Goal: Transaction & Acquisition: Purchase product/service

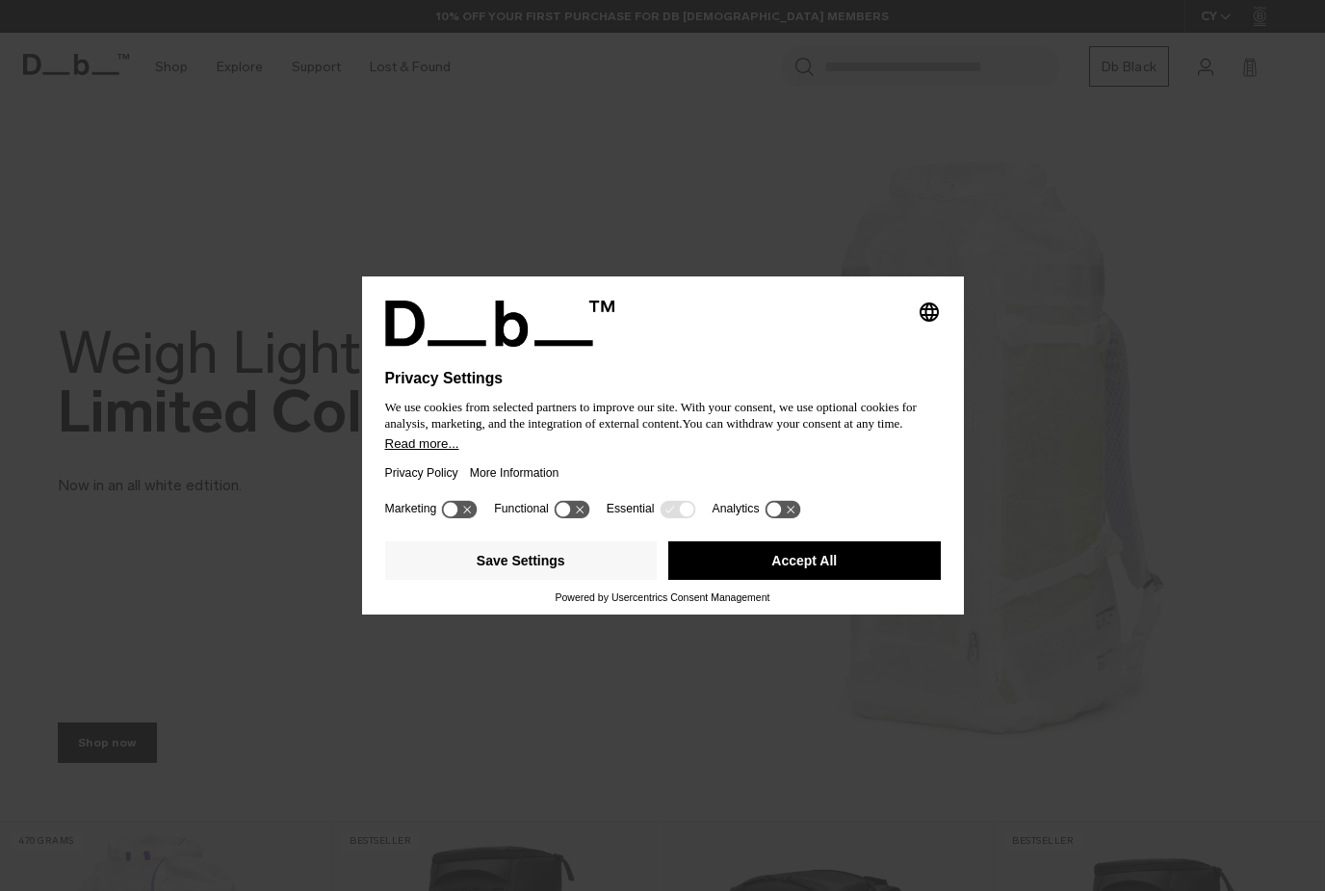
click at [855, 562] on button "Accept All" at bounding box center [804, 560] width 273 height 39
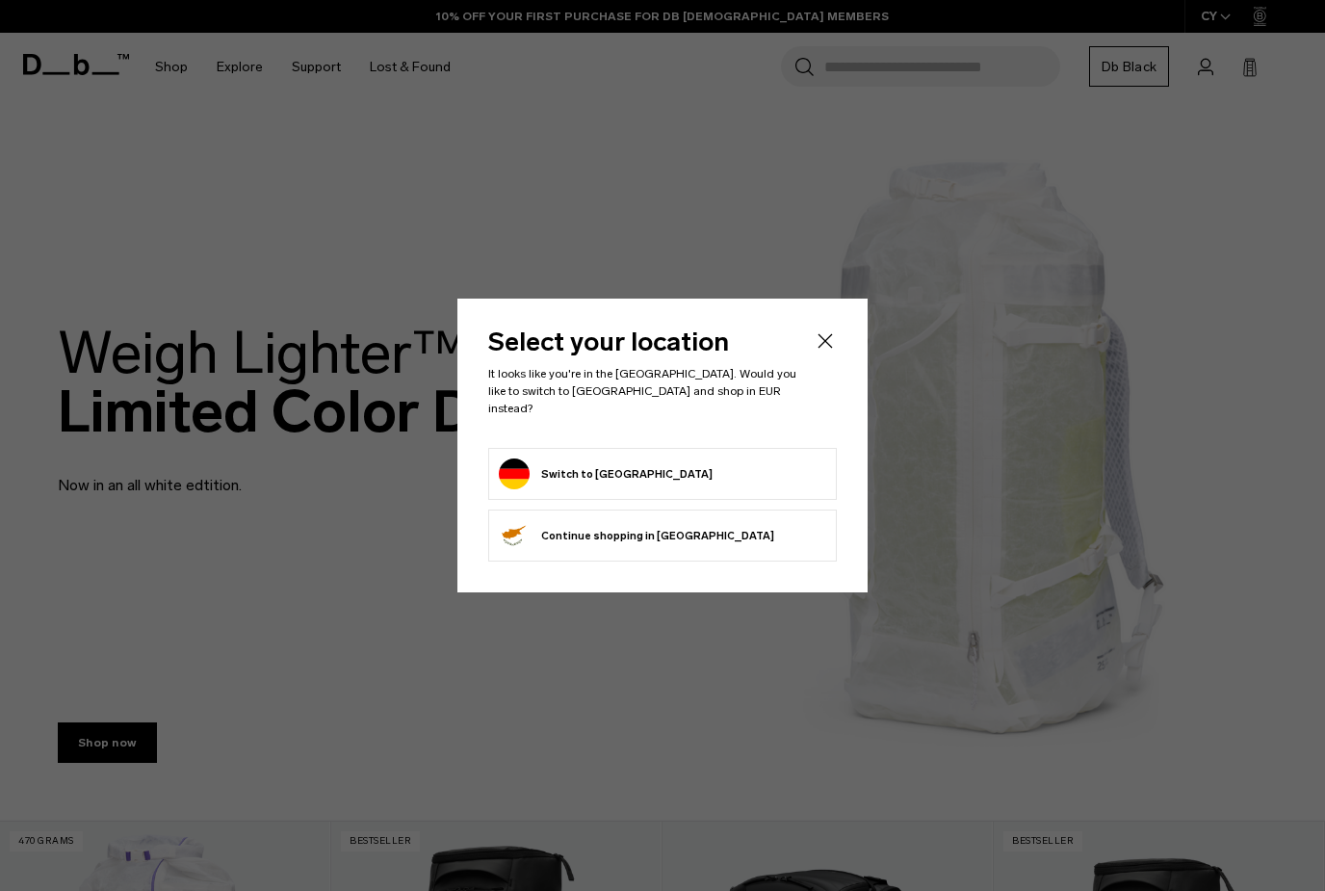
click at [759, 458] on form "Switch to Germany" at bounding box center [662, 473] width 327 height 31
click at [773, 458] on form "Switch to Germany" at bounding box center [662, 473] width 327 height 31
click at [762, 458] on form "Switch to Germany" at bounding box center [662, 473] width 327 height 31
click at [826, 353] on icon "Close" at bounding box center [825, 340] width 23 height 23
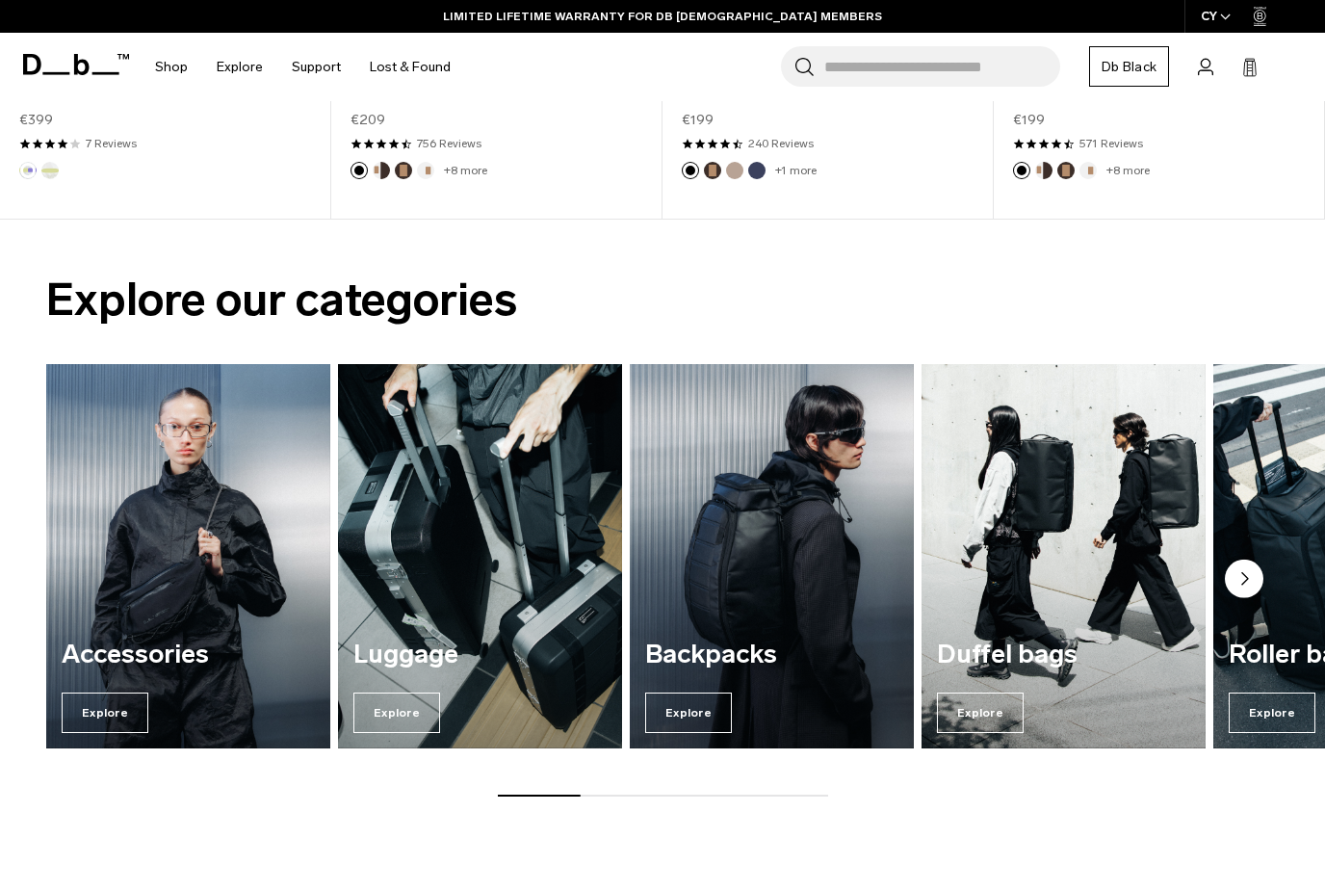
scroll to position [1123, 0]
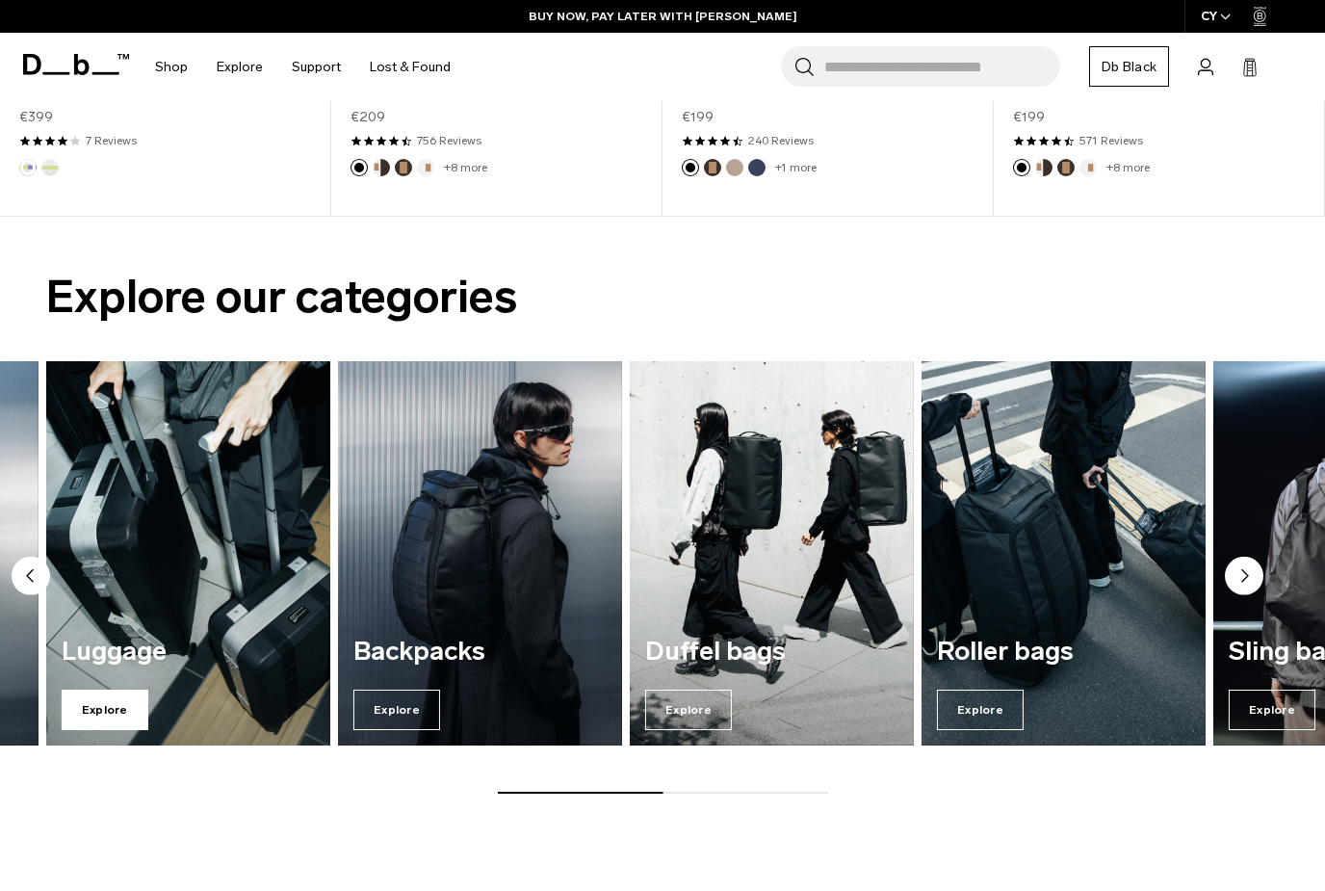
click at [104, 708] on span "Explore" at bounding box center [105, 710] width 87 height 40
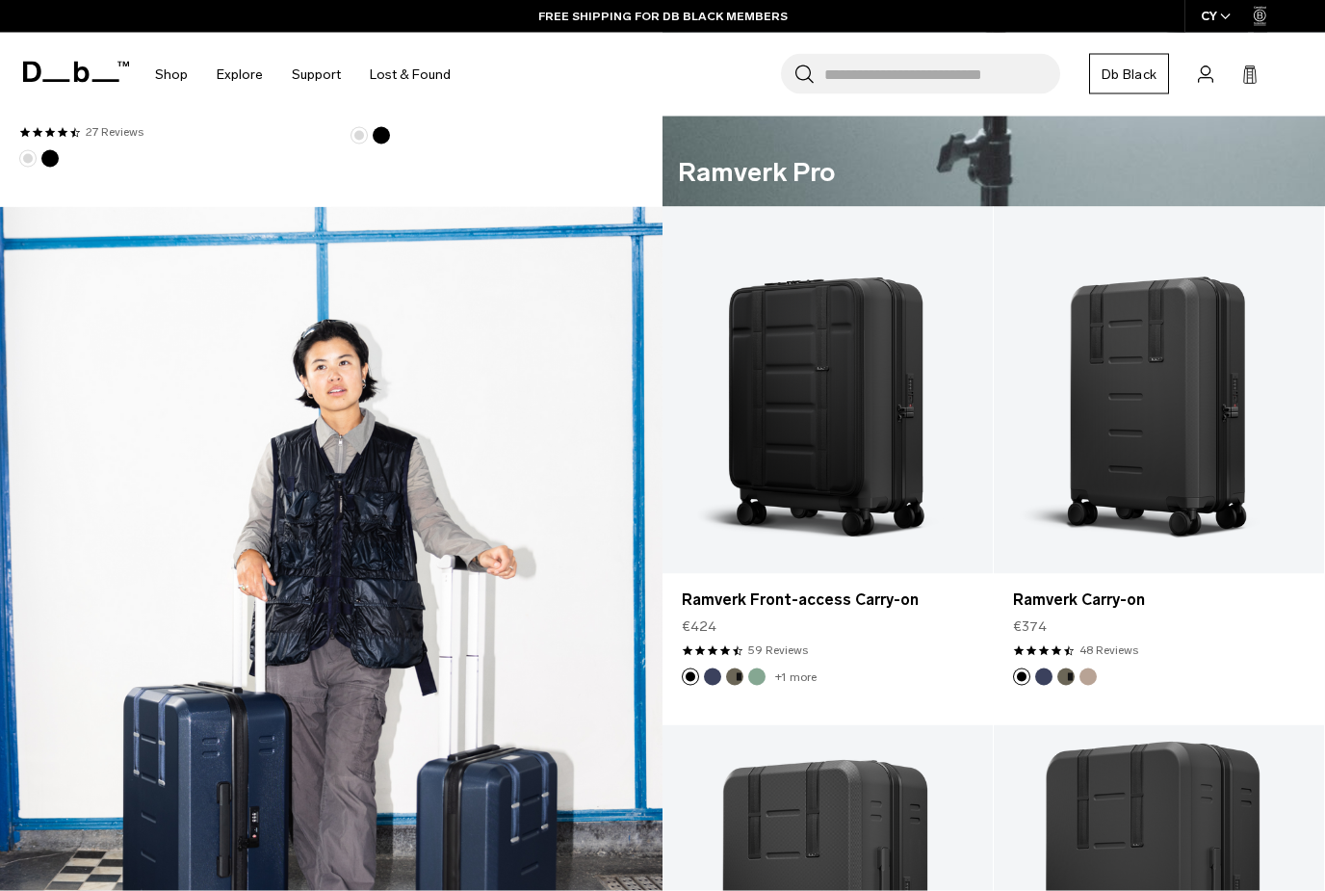
scroll to position [1325, 0]
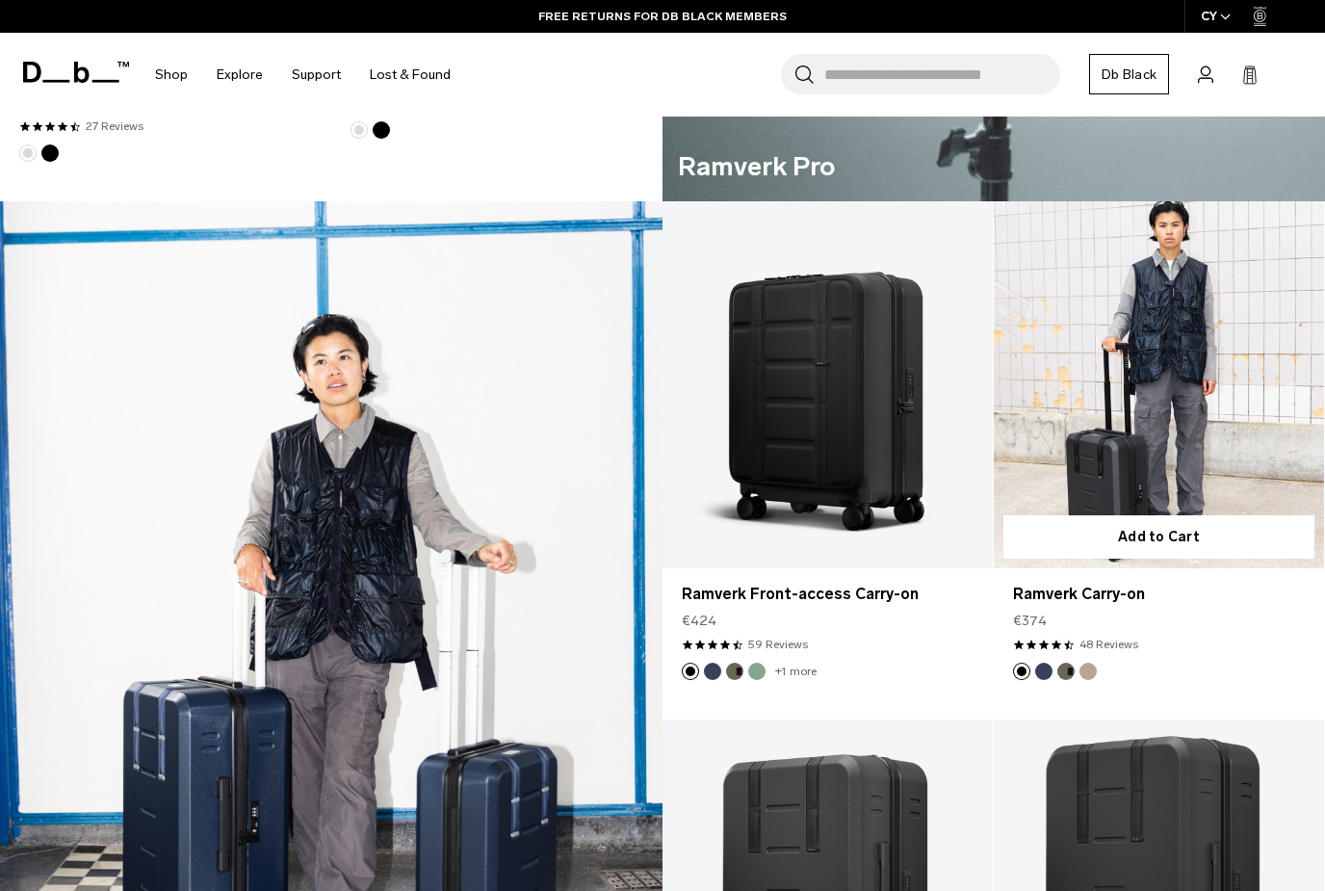
click at [1207, 401] on link "Ramverk Carry-on" at bounding box center [1159, 384] width 330 height 367
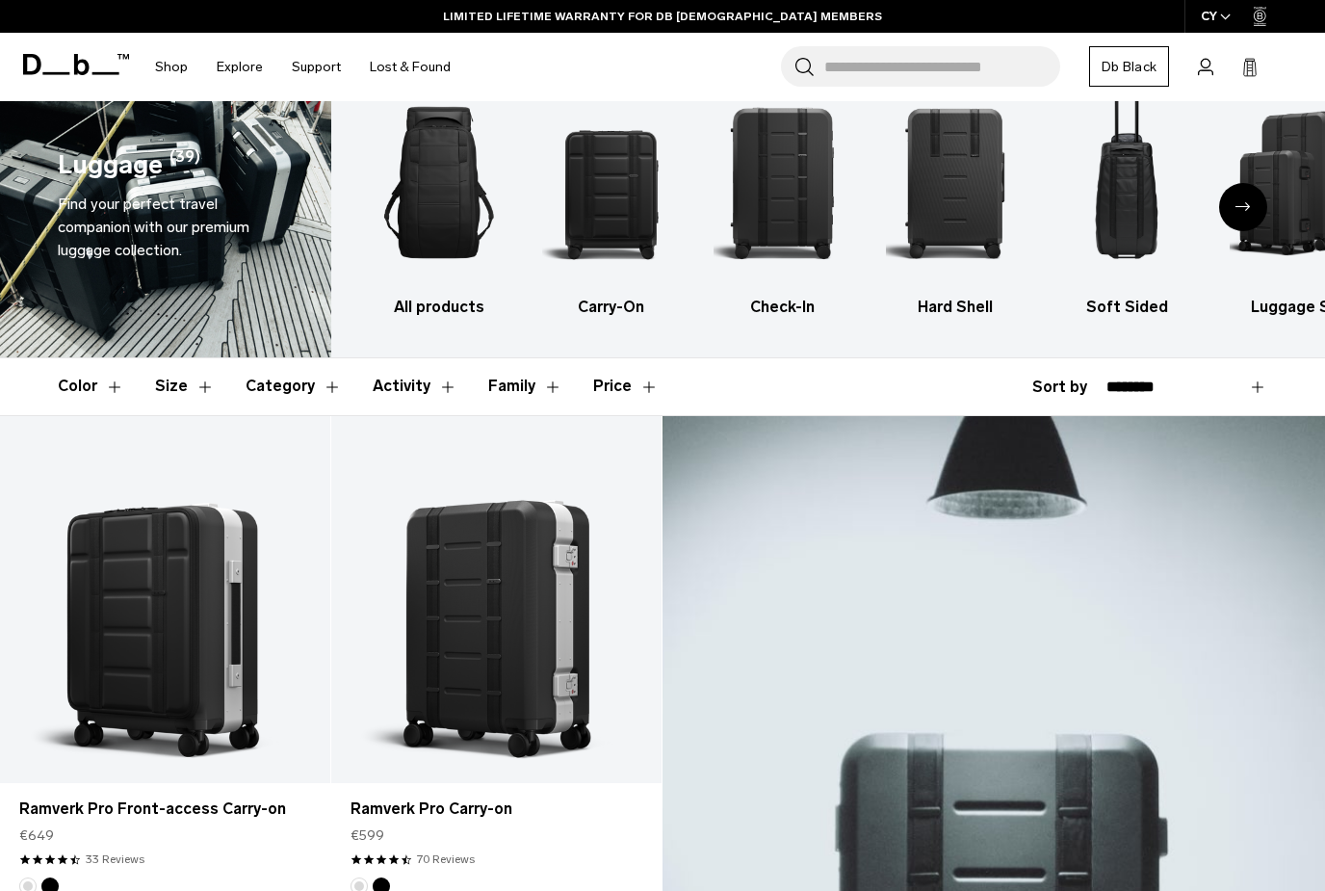
scroll to position [68, 0]
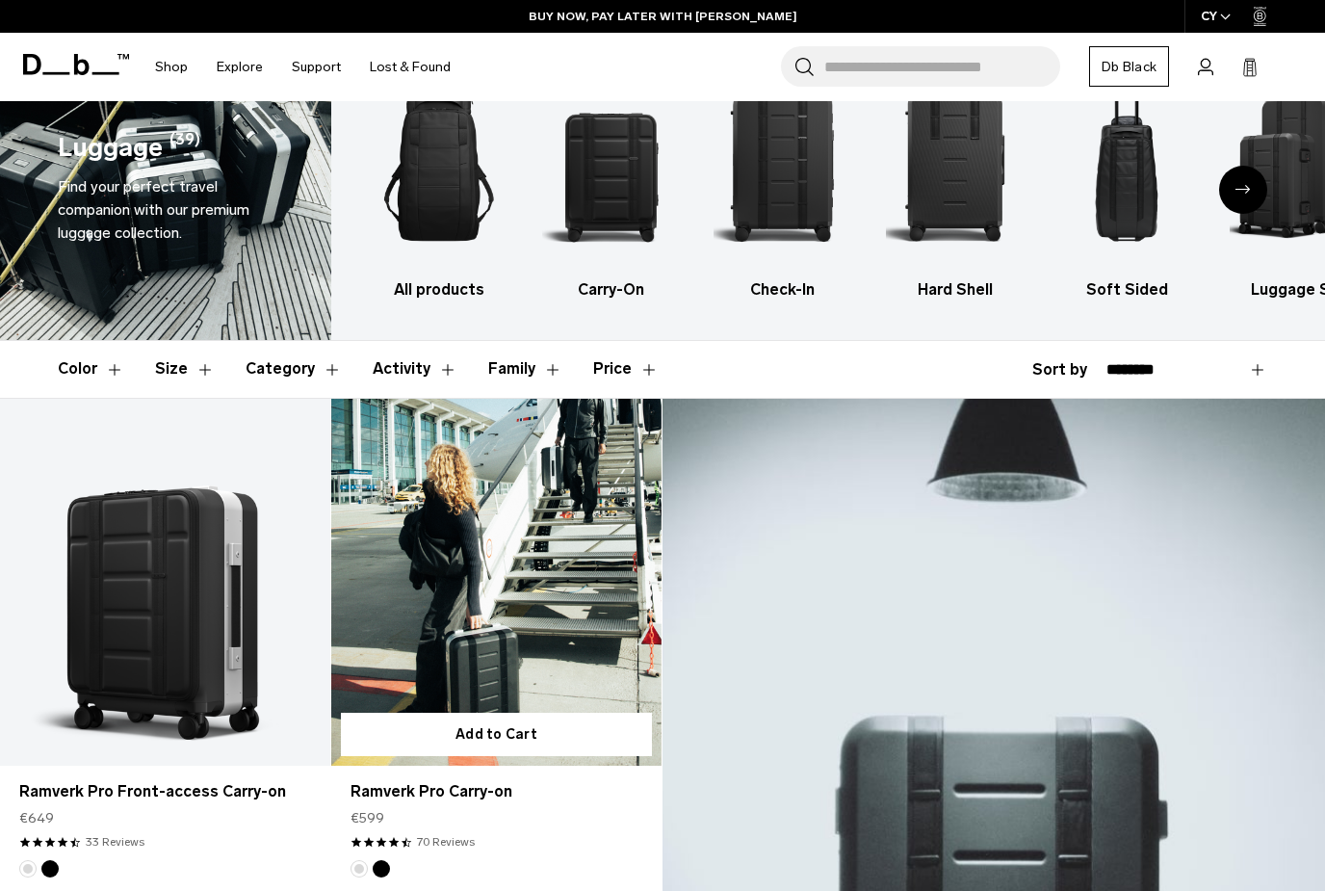
click at [538, 609] on link "Ramverk Pro Carry-on" at bounding box center [496, 582] width 330 height 367
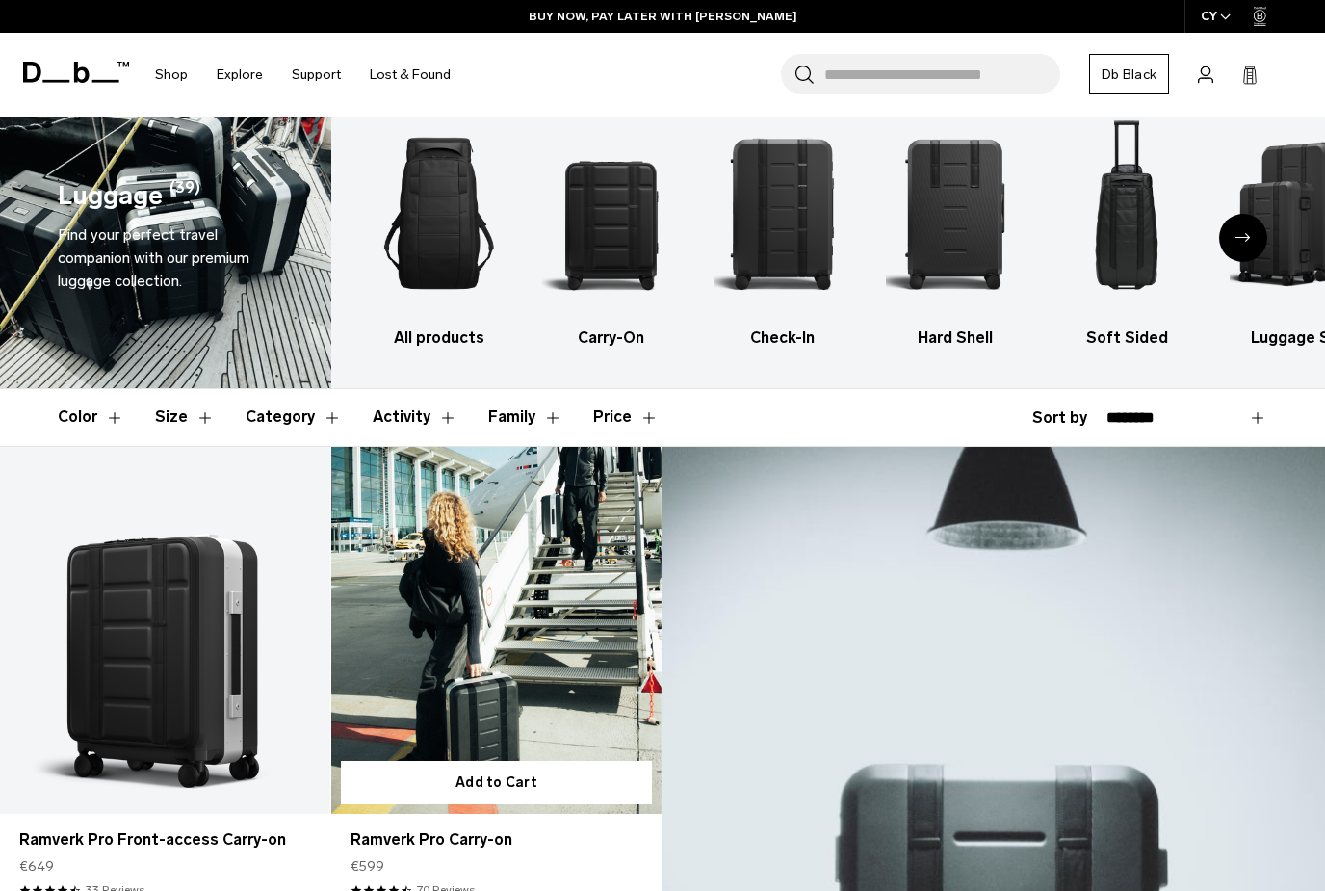
scroll to position [0, 0]
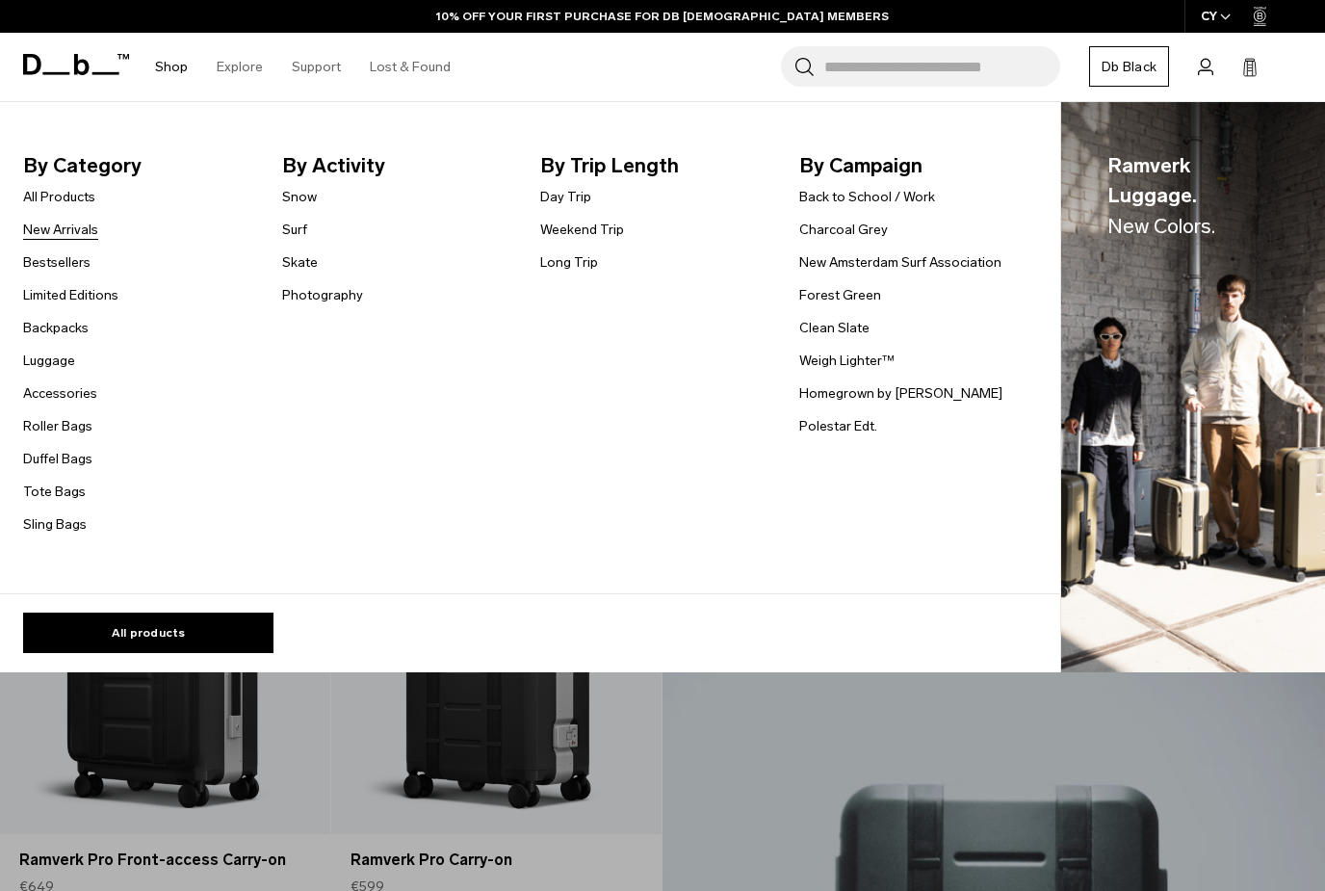
click at [46, 222] on link "New Arrivals" at bounding box center [60, 230] width 75 height 20
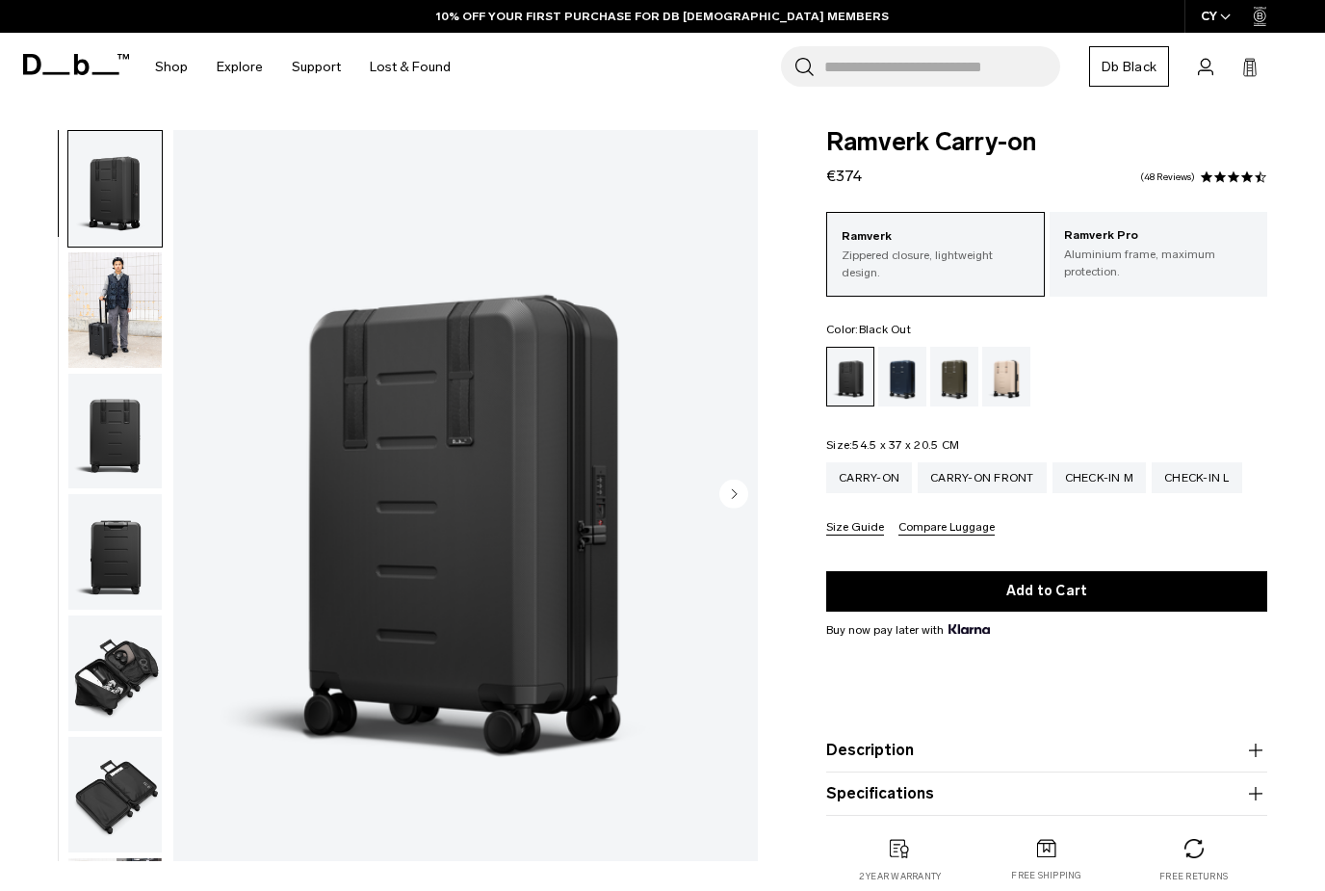
click at [725, 483] on circle "Next slide" at bounding box center [733, 493] width 29 height 29
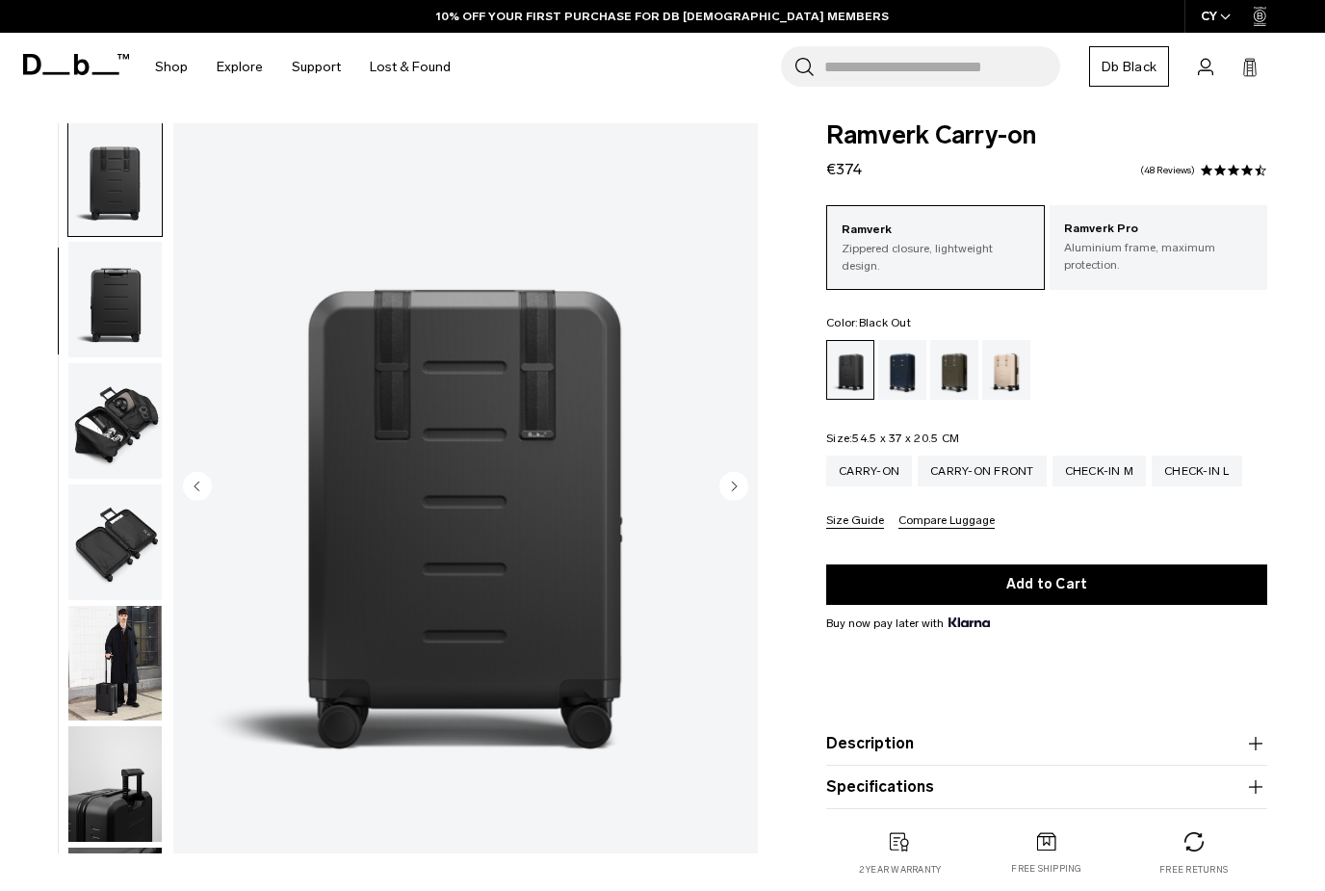
scroll to position [9, 0]
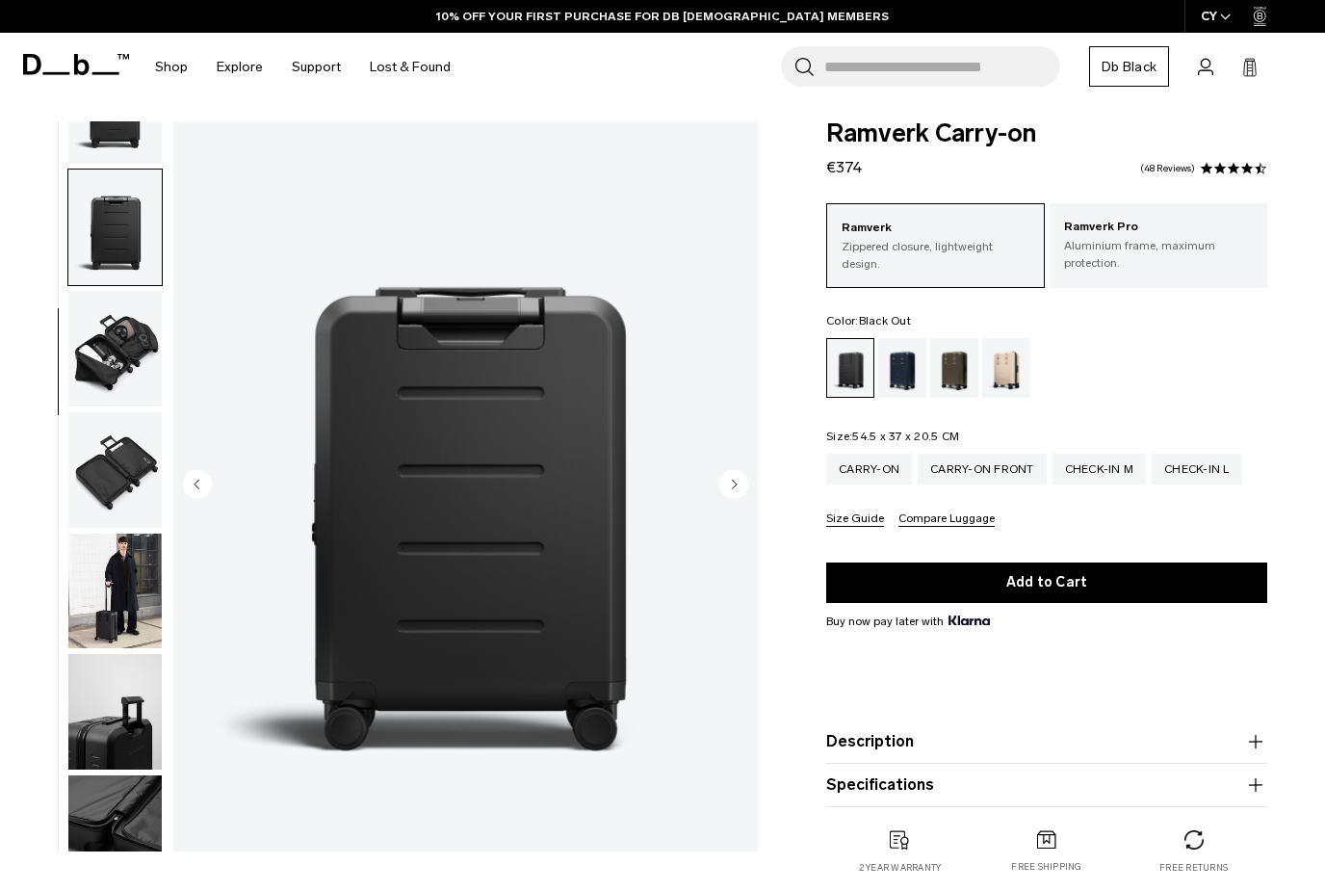
click at [97, 476] on img "button" at bounding box center [114, 470] width 93 height 116
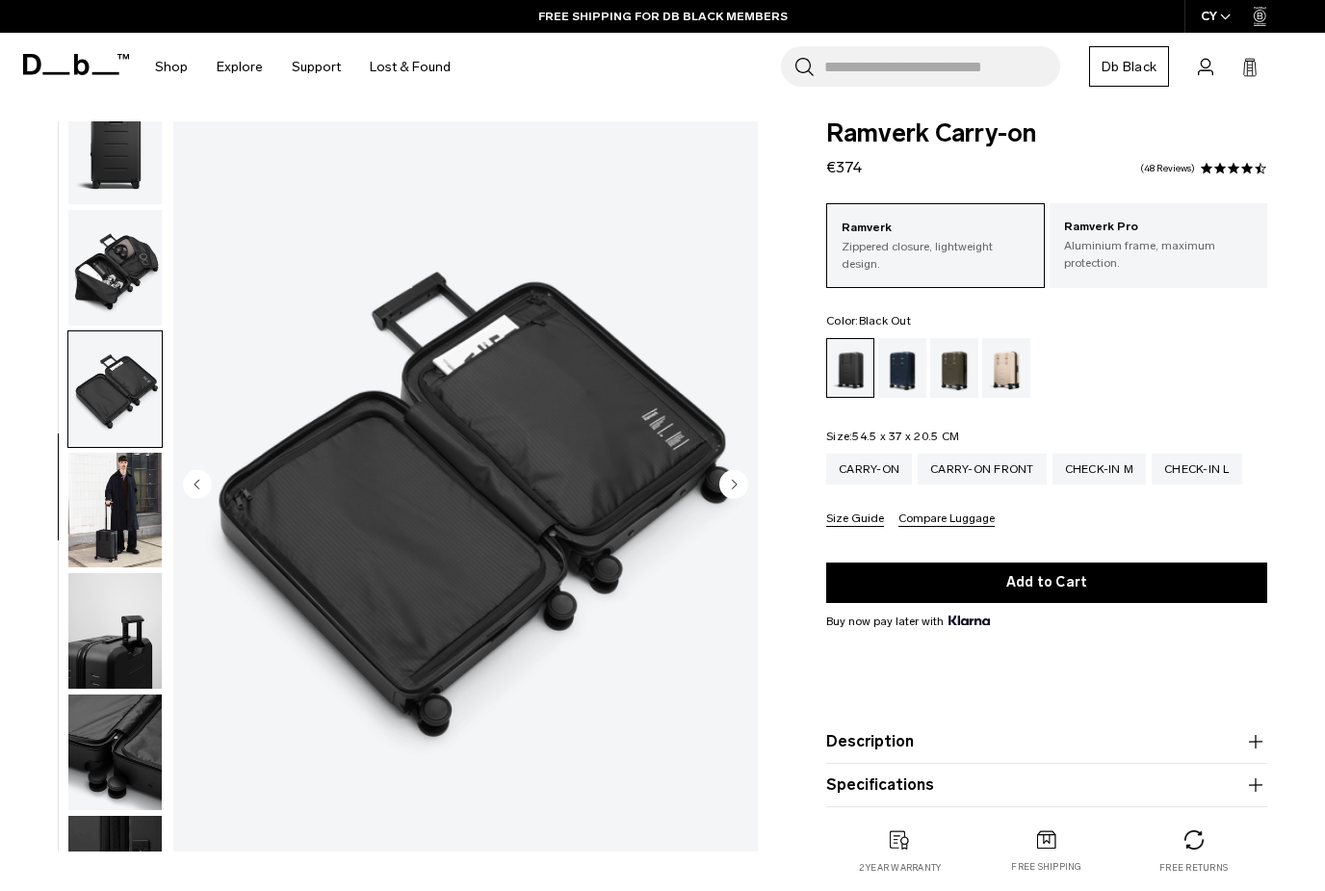
click at [111, 270] on img "button" at bounding box center [114, 268] width 93 height 116
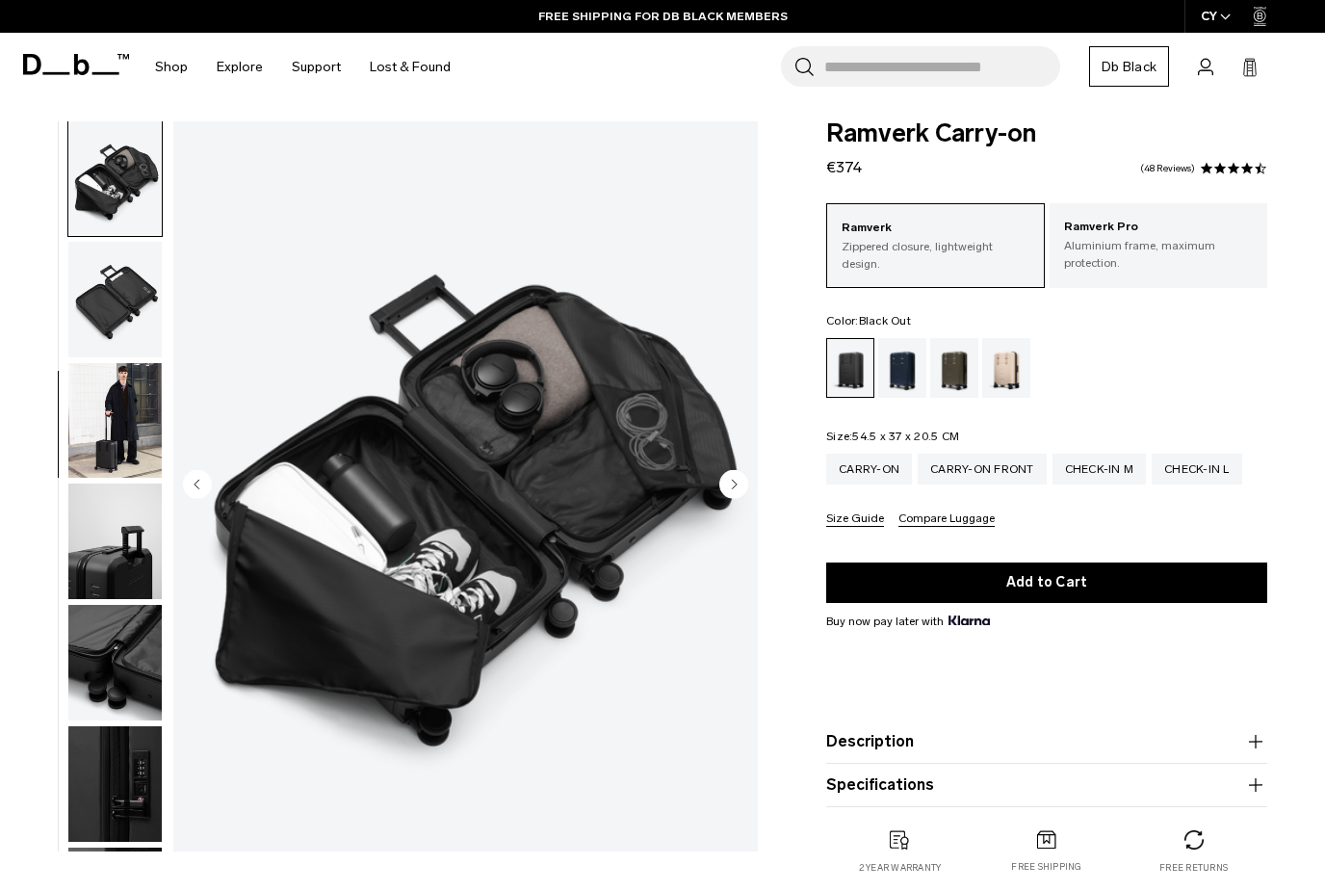
scroll to position [490, 0]
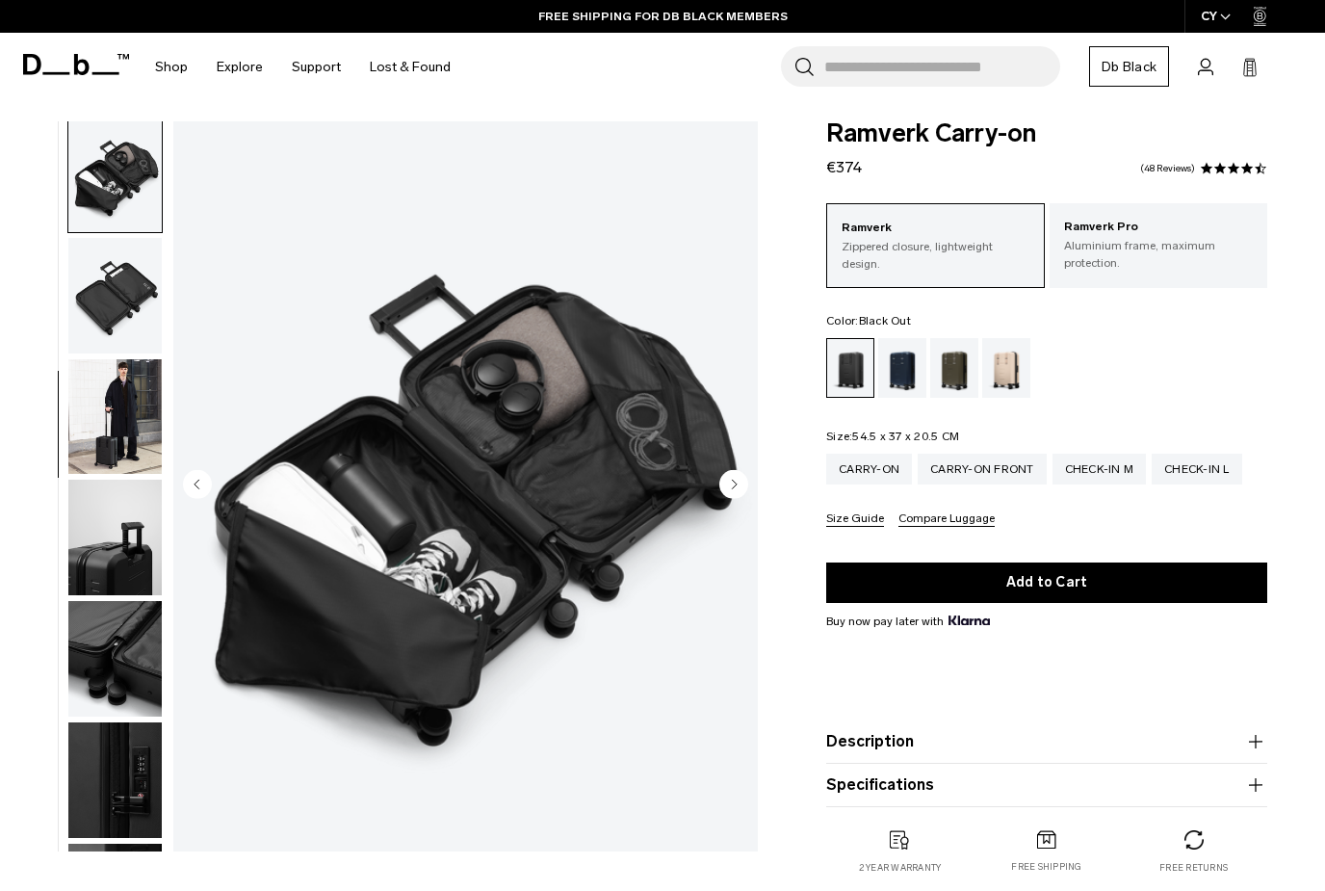
click at [112, 346] on img "button" at bounding box center [114, 296] width 93 height 116
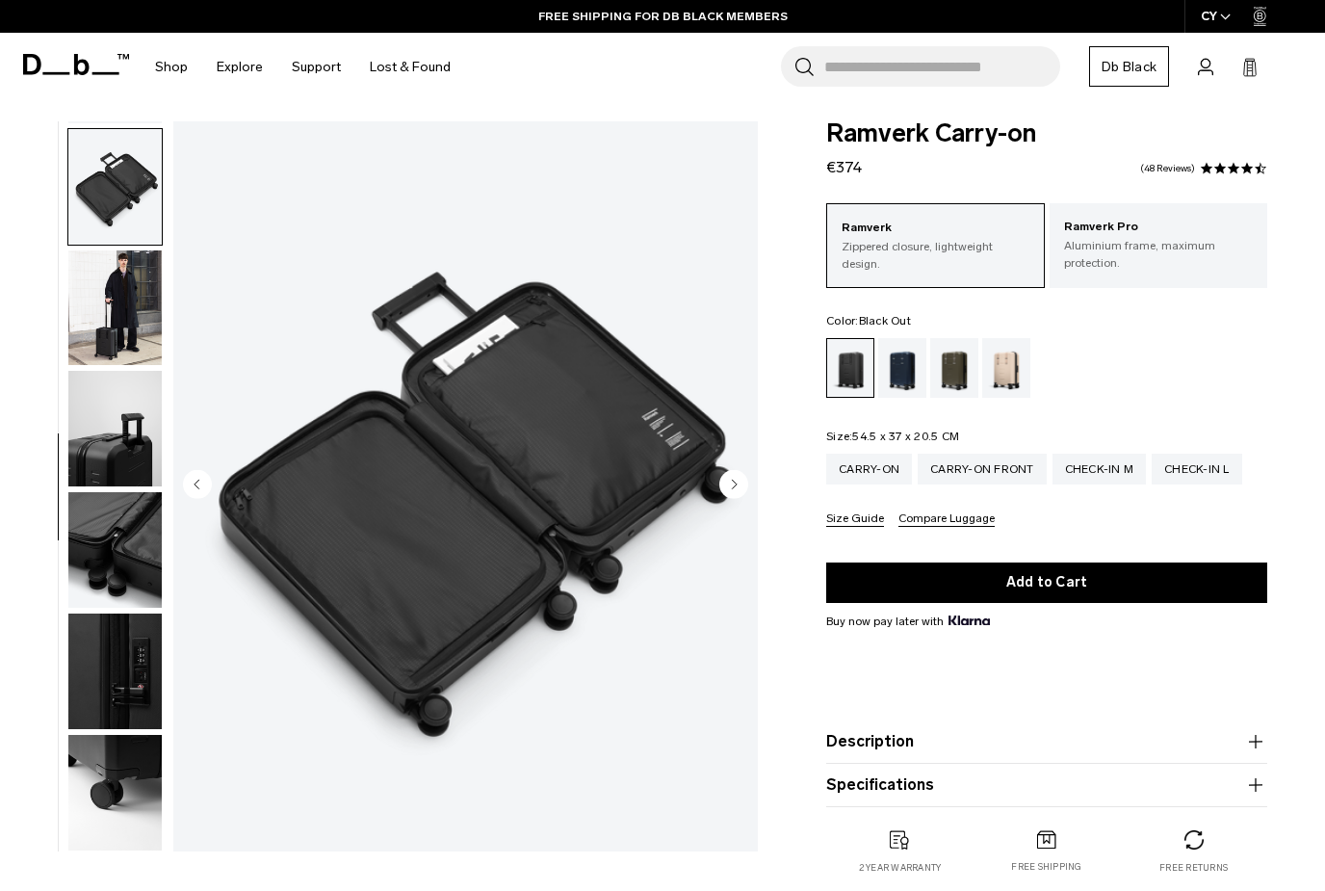
click at [103, 405] on img "button" at bounding box center [114, 429] width 93 height 116
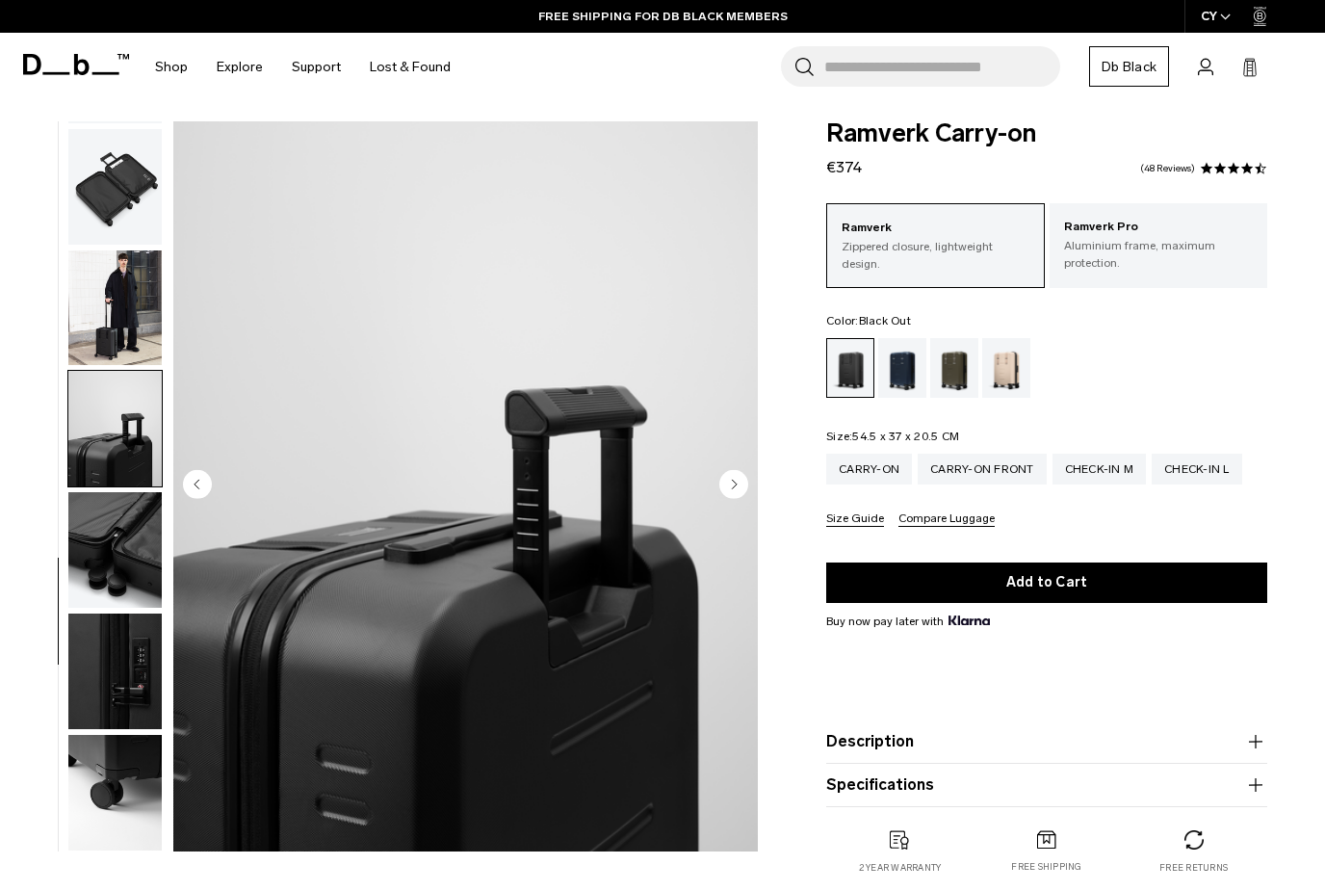
scroll to position [615, 0]
click at [106, 556] on img "button" at bounding box center [114, 550] width 93 height 116
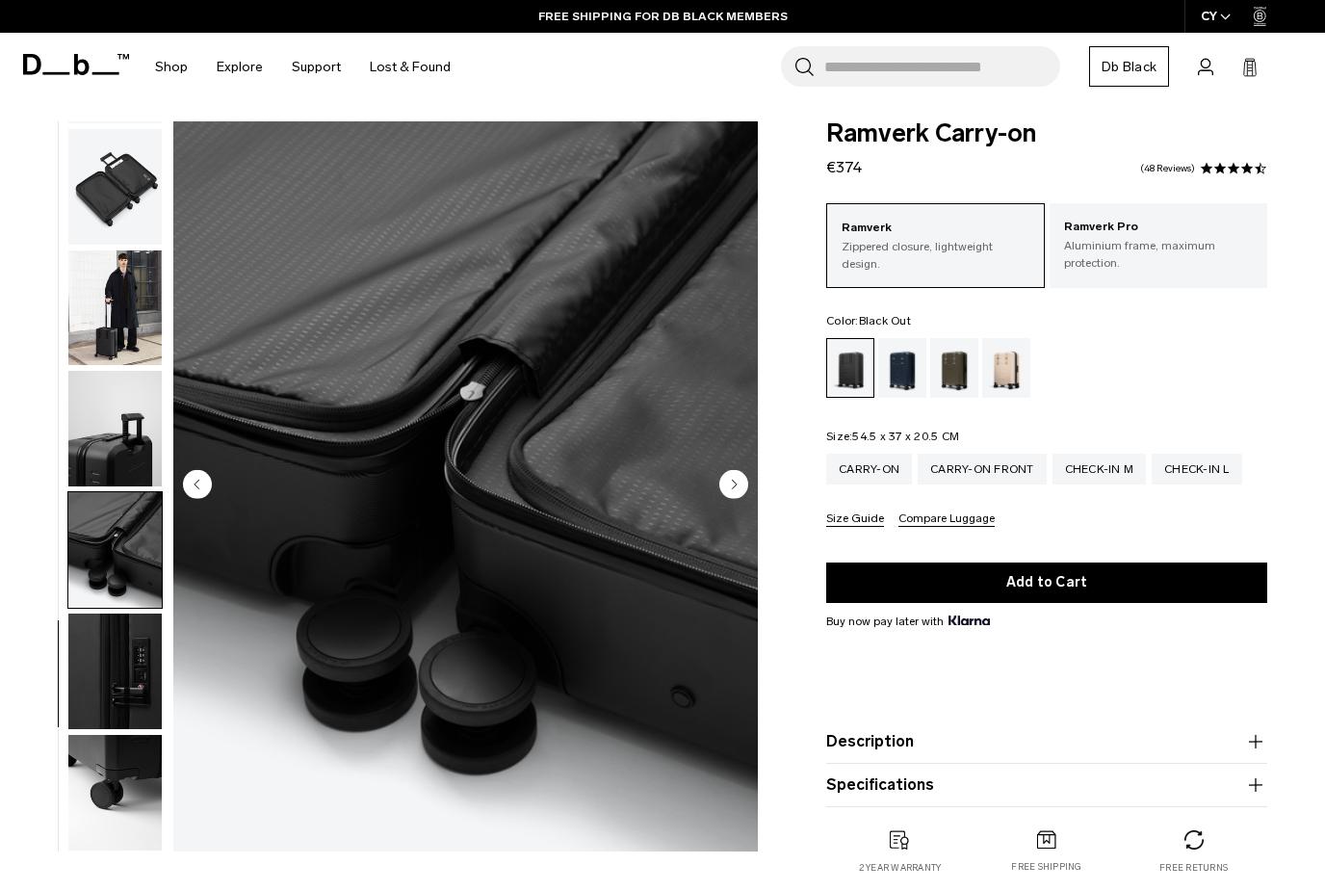
click at [107, 639] on img "button" at bounding box center [114, 672] width 93 height 116
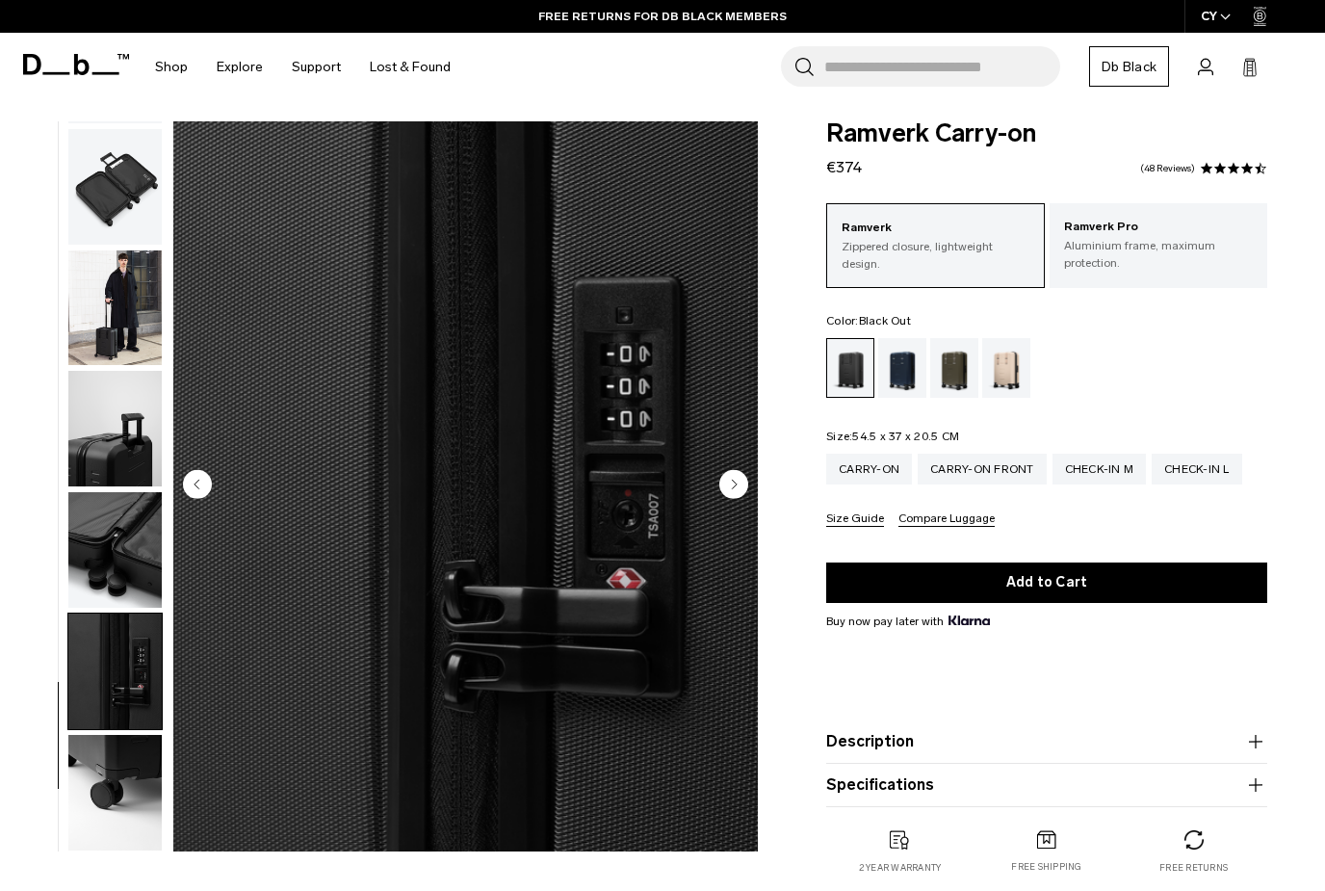
click at [129, 737] on img "button" at bounding box center [114, 793] width 93 height 116
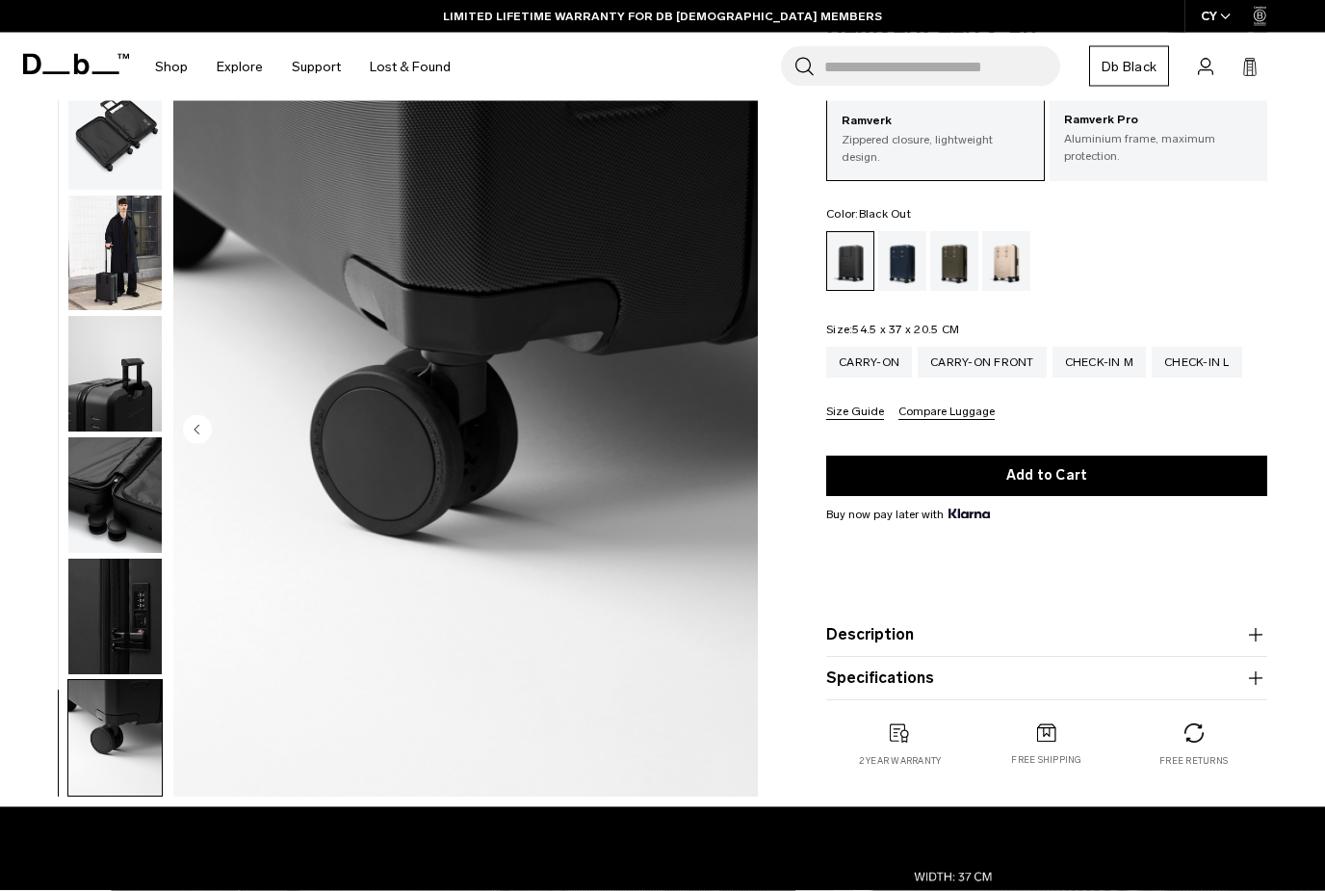
scroll to position [120, 0]
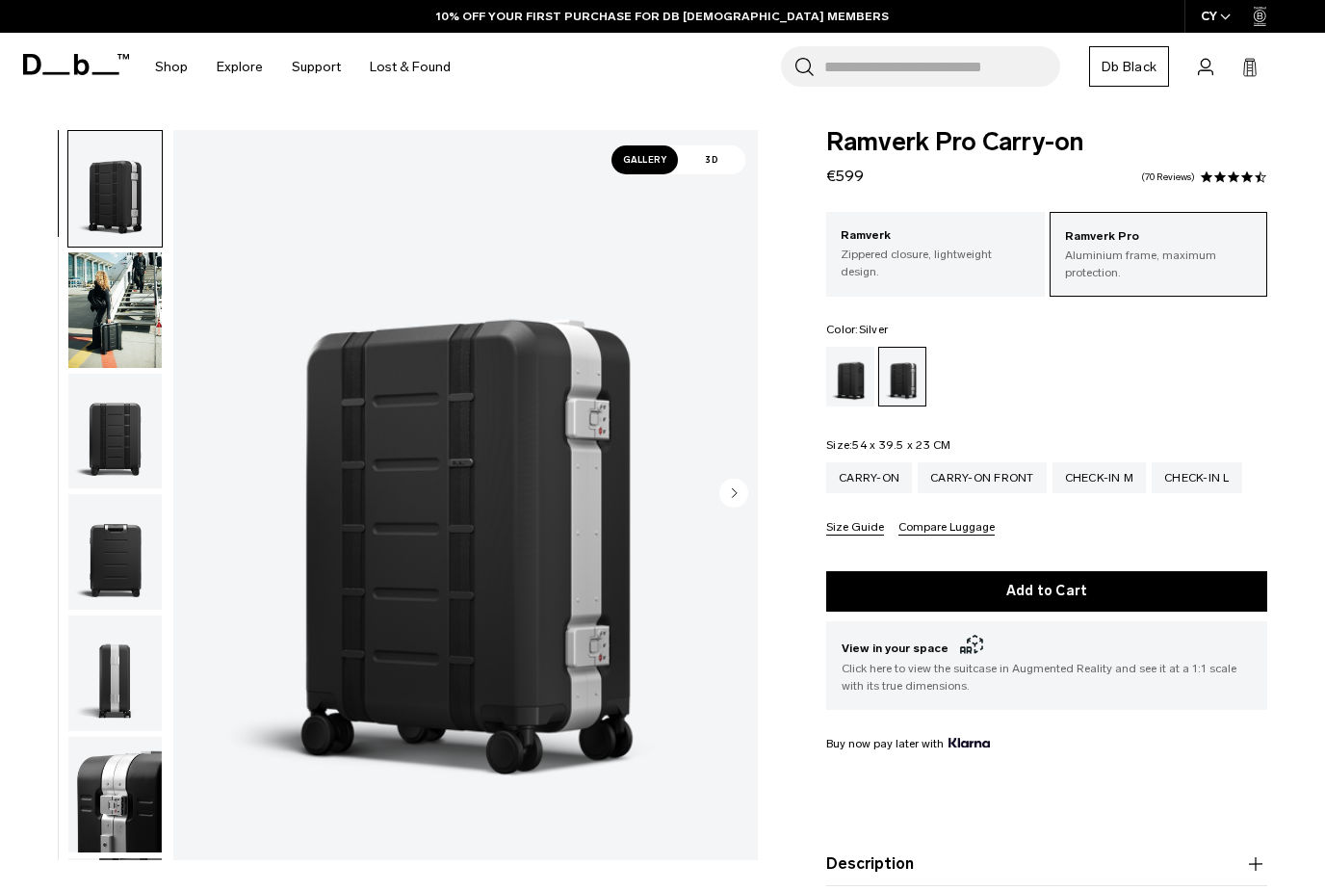
click at [734, 510] on button "Next slide" at bounding box center [733, 495] width 29 height 33
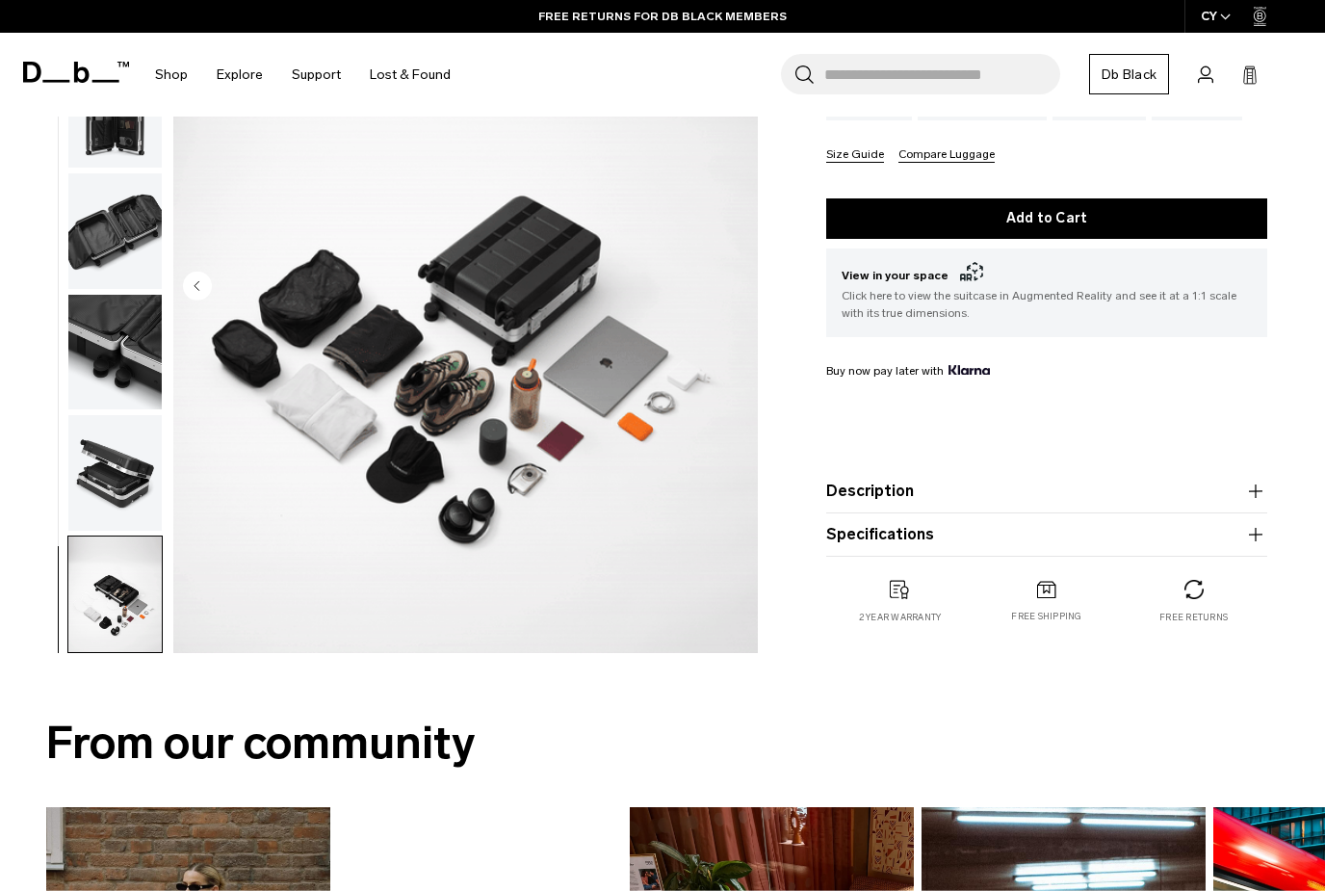
scroll to position [384, 0]
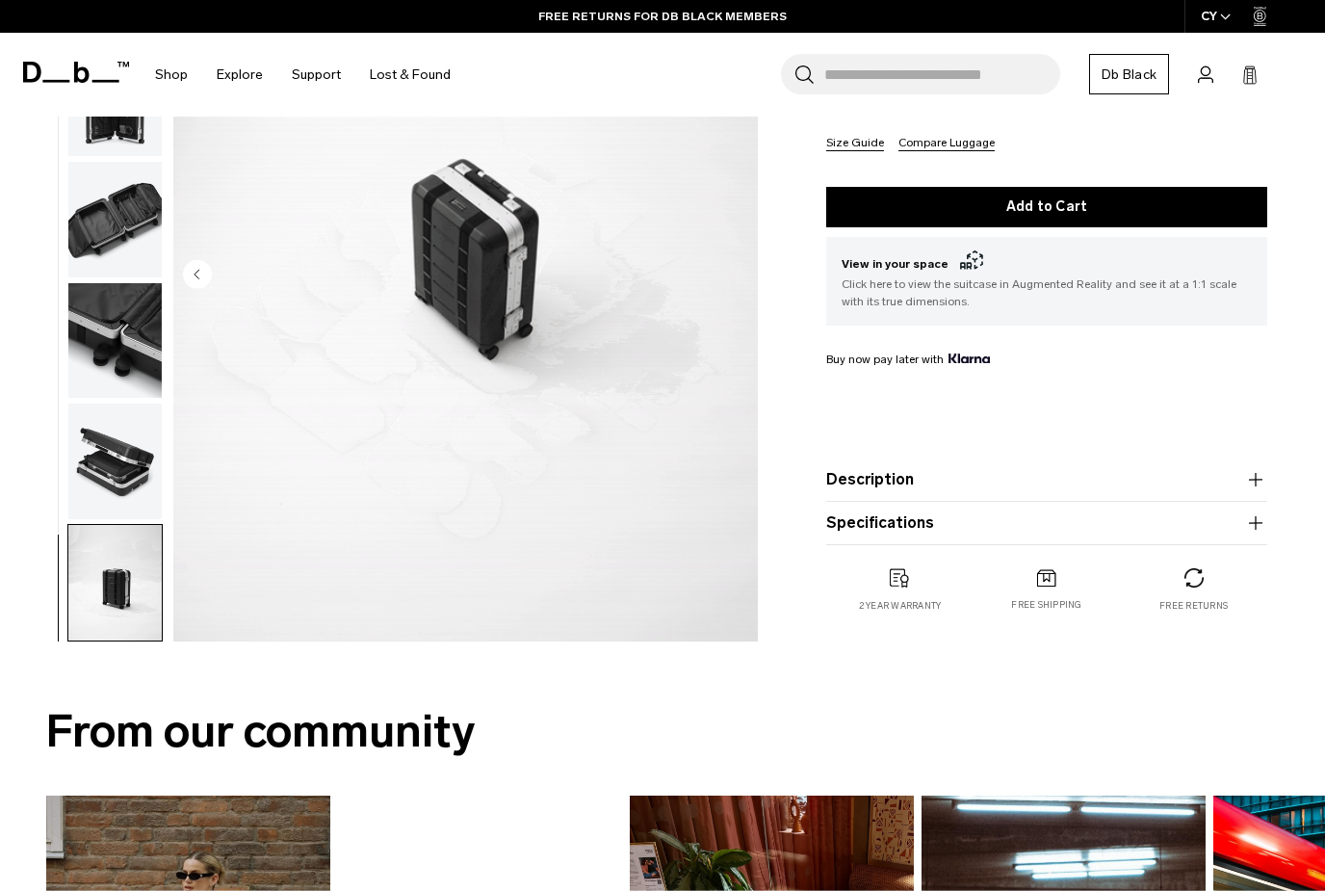
click at [1218, 528] on button "Specifications" at bounding box center [1046, 522] width 441 height 23
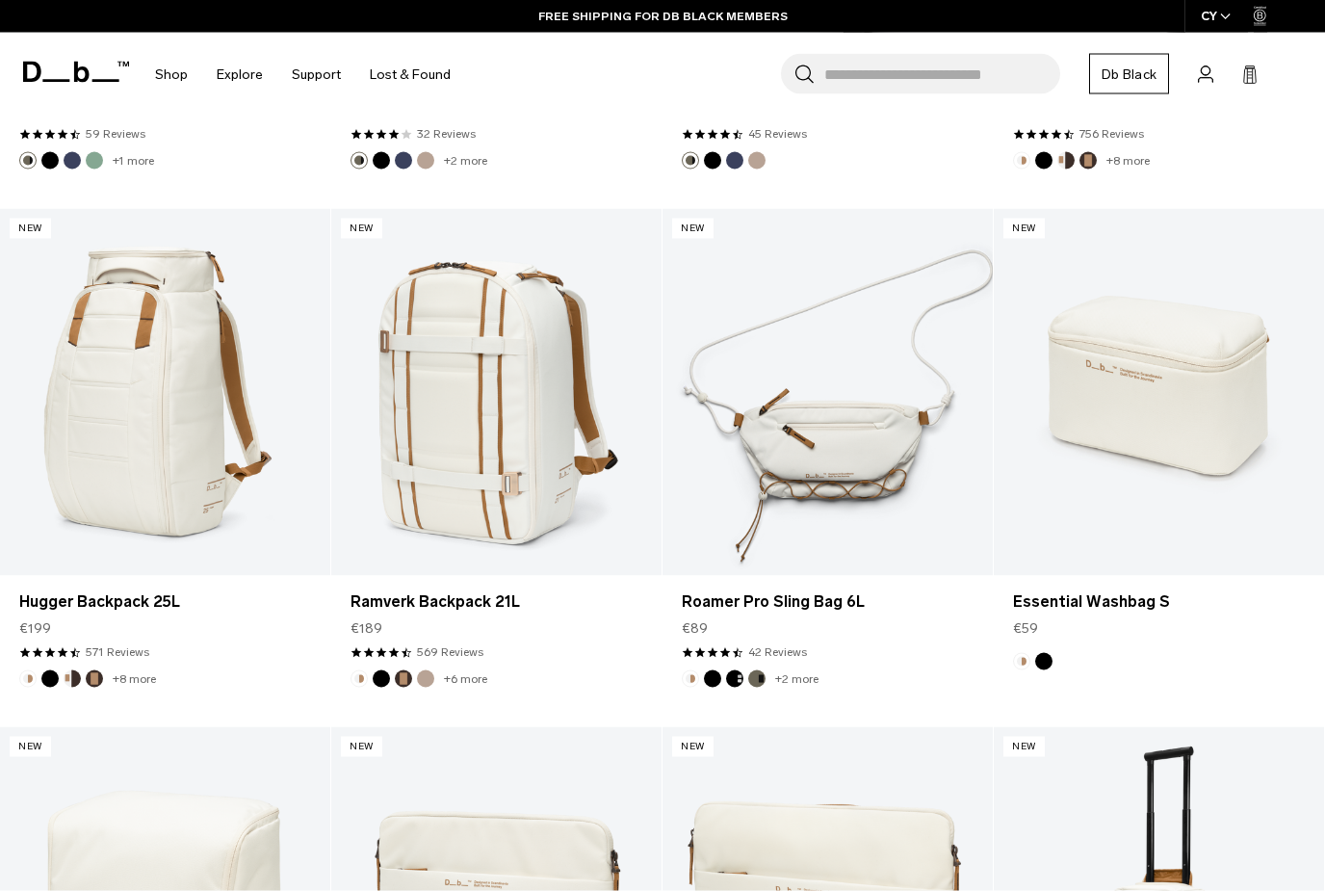
scroll to position [2031, 0]
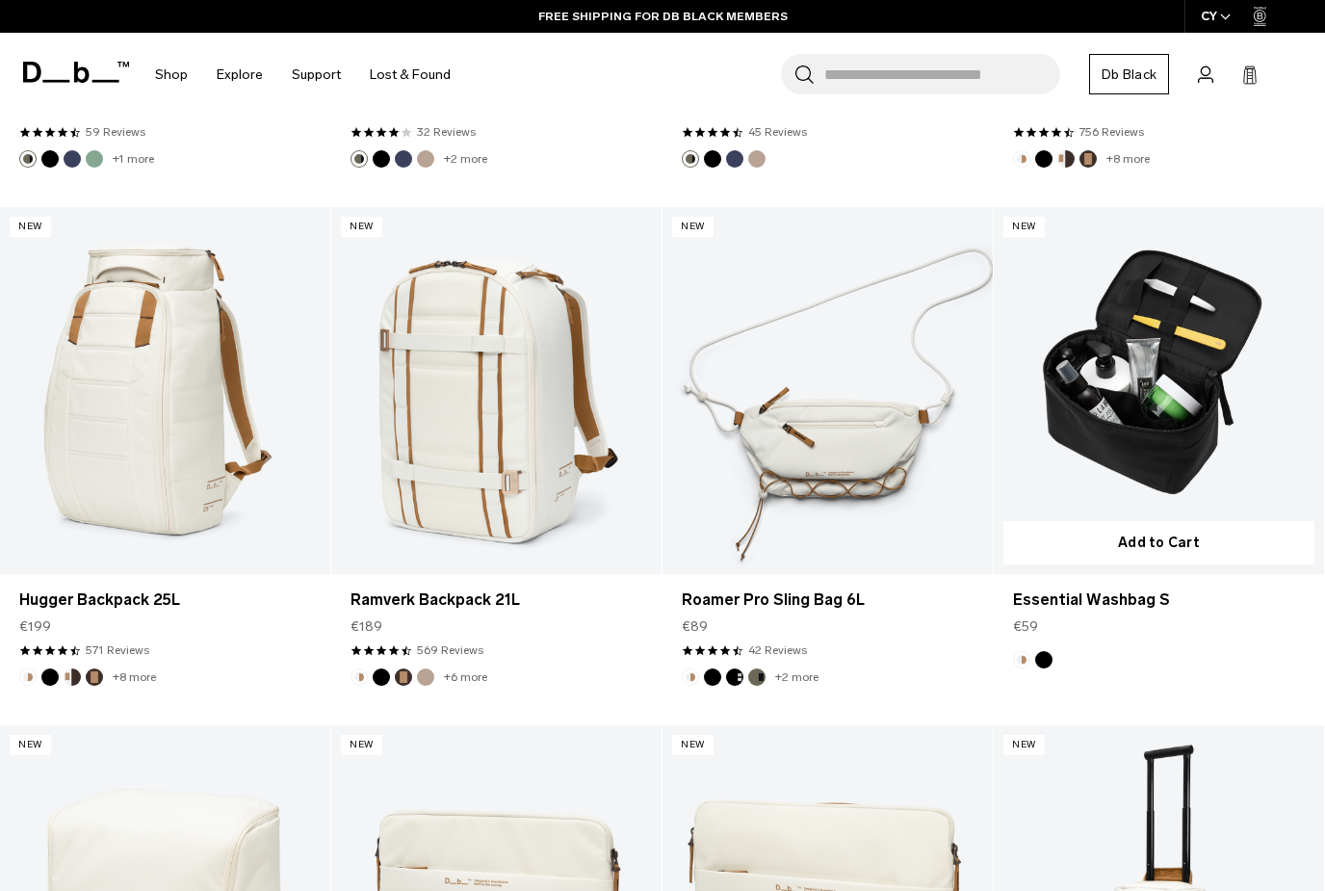
click at [1198, 400] on link "Essential Washbag S" at bounding box center [1159, 390] width 330 height 367
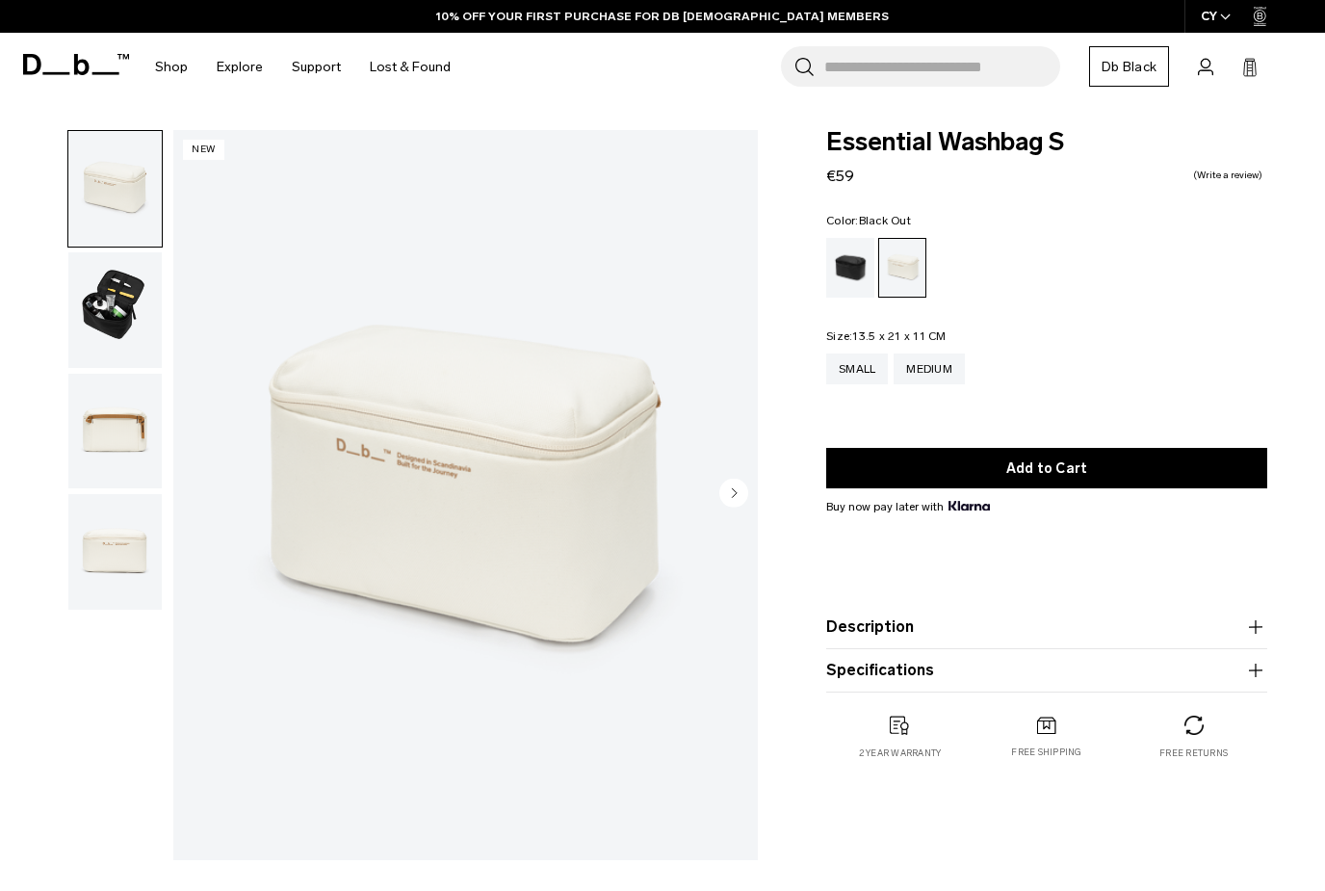
click at [855, 257] on div "Black Out" at bounding box center [850, 268] width 49 height 60
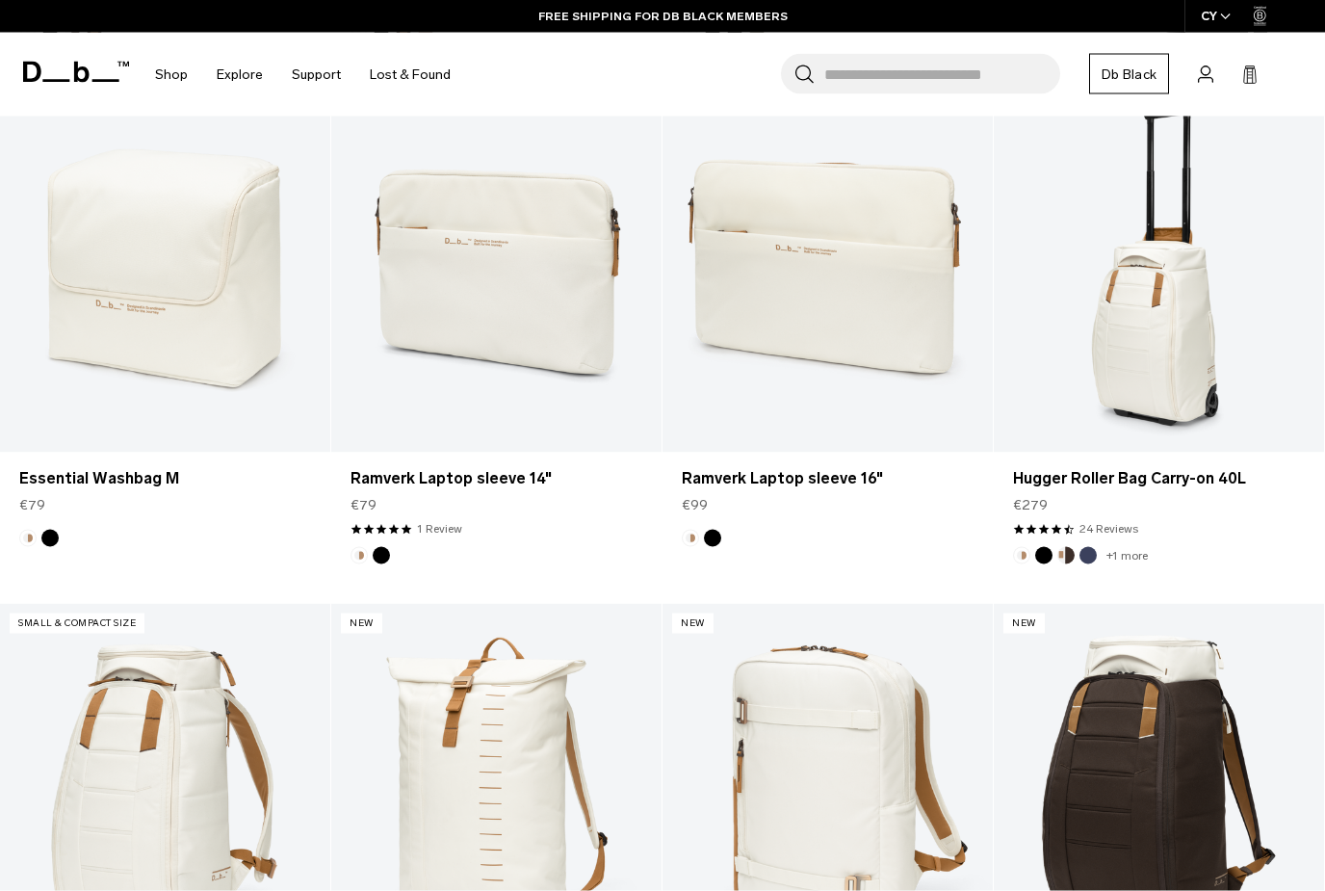
scroll to position [2671, 0]
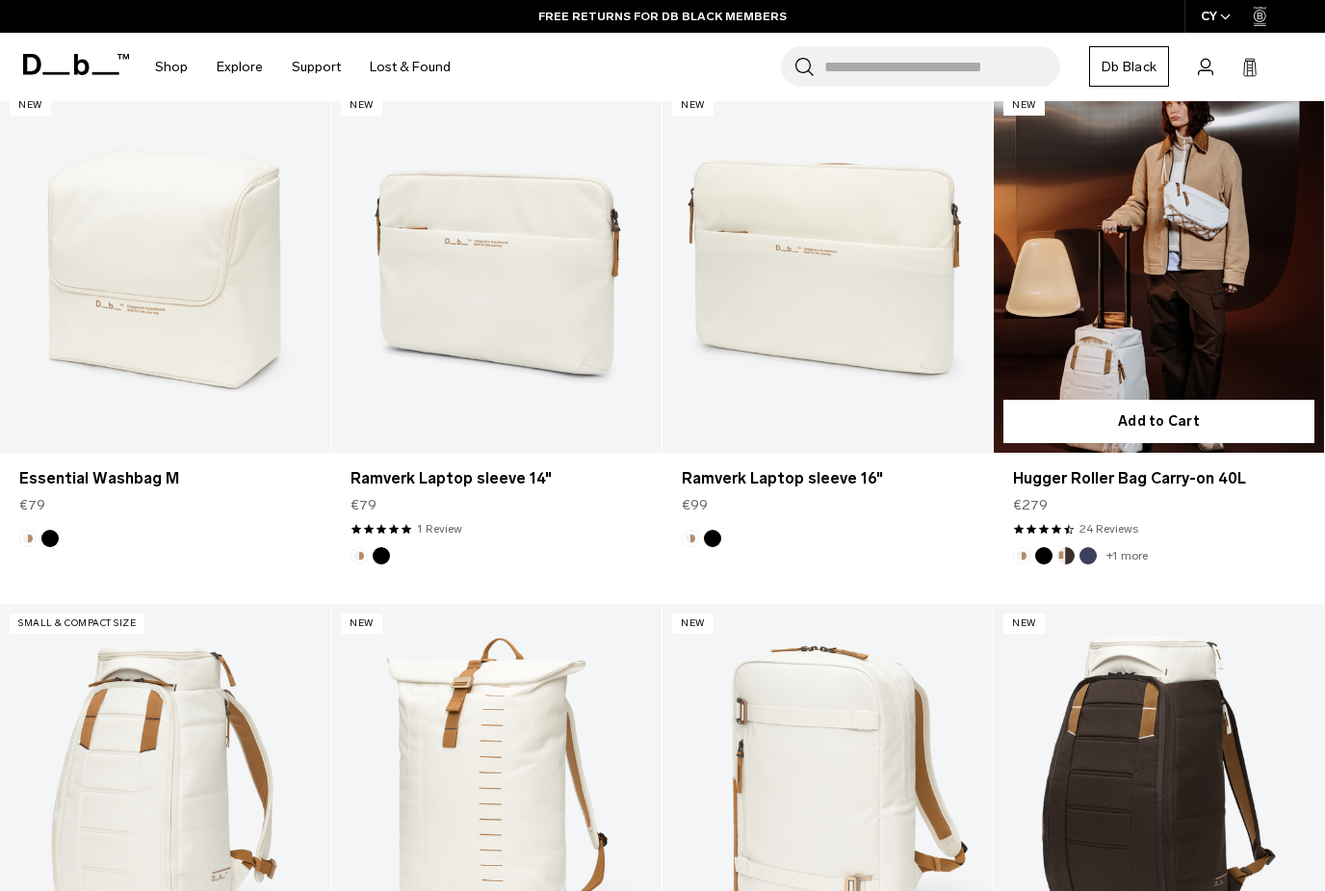
click at [1182, 303] on link "Hugger Roller Bag Carry-on 40L" at bounding box center [1159, 269] width 330 height 367
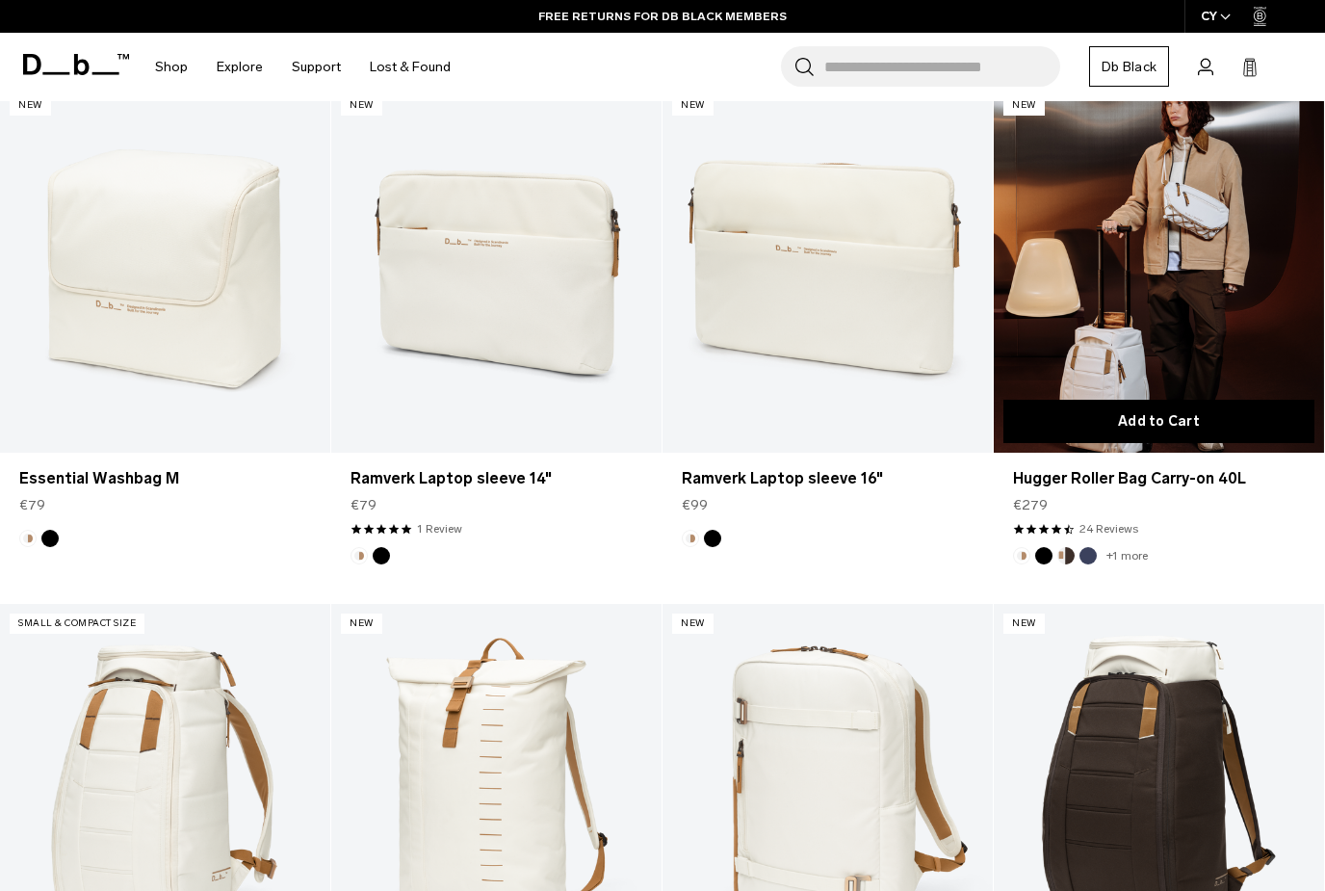
click at [1204, 412] on button "Add to Cart" at bounding box center [1159, 421] width 311 height 43
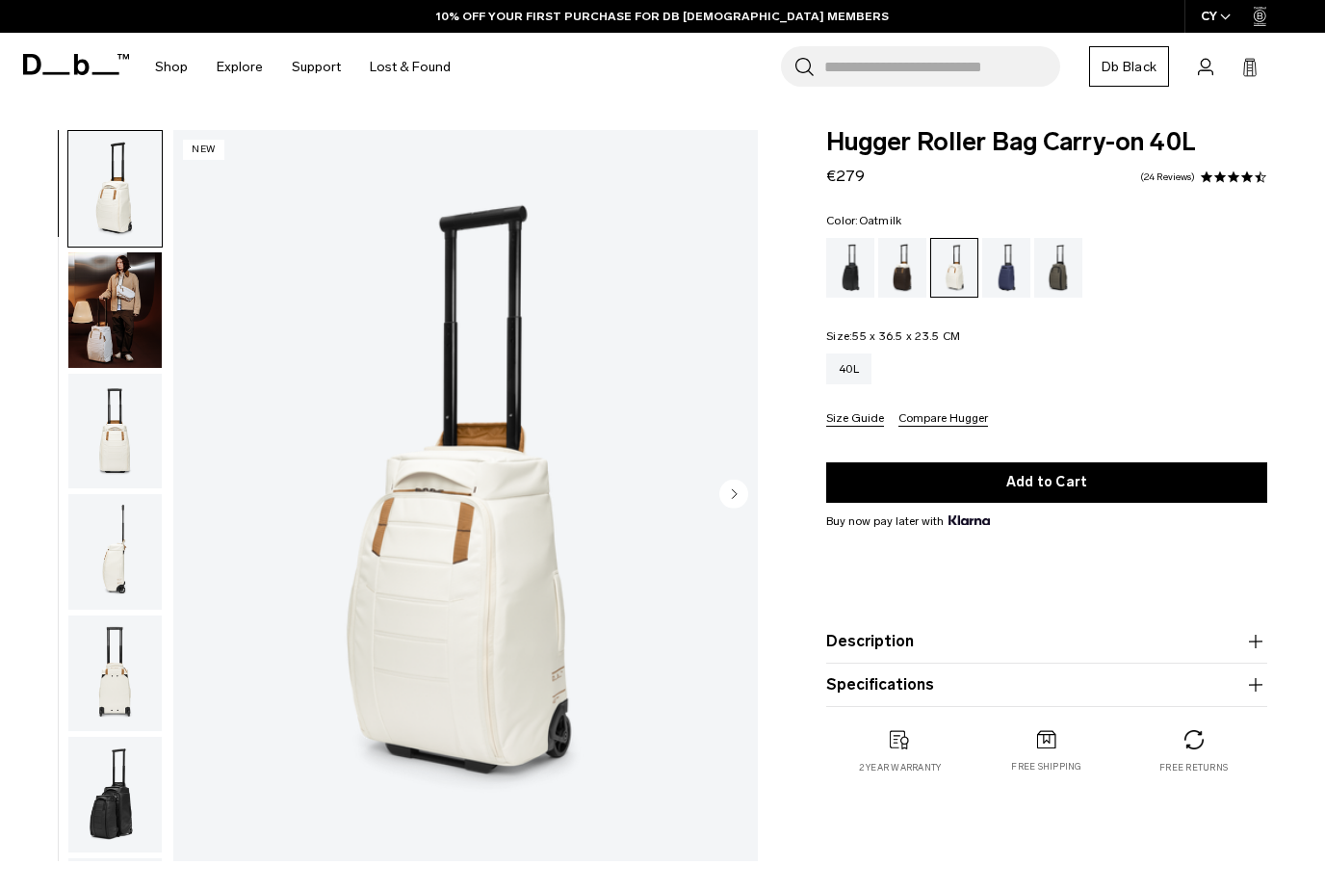
click at [89, 428] on img "button" at bounding box center [114, 432] width 93 height 116
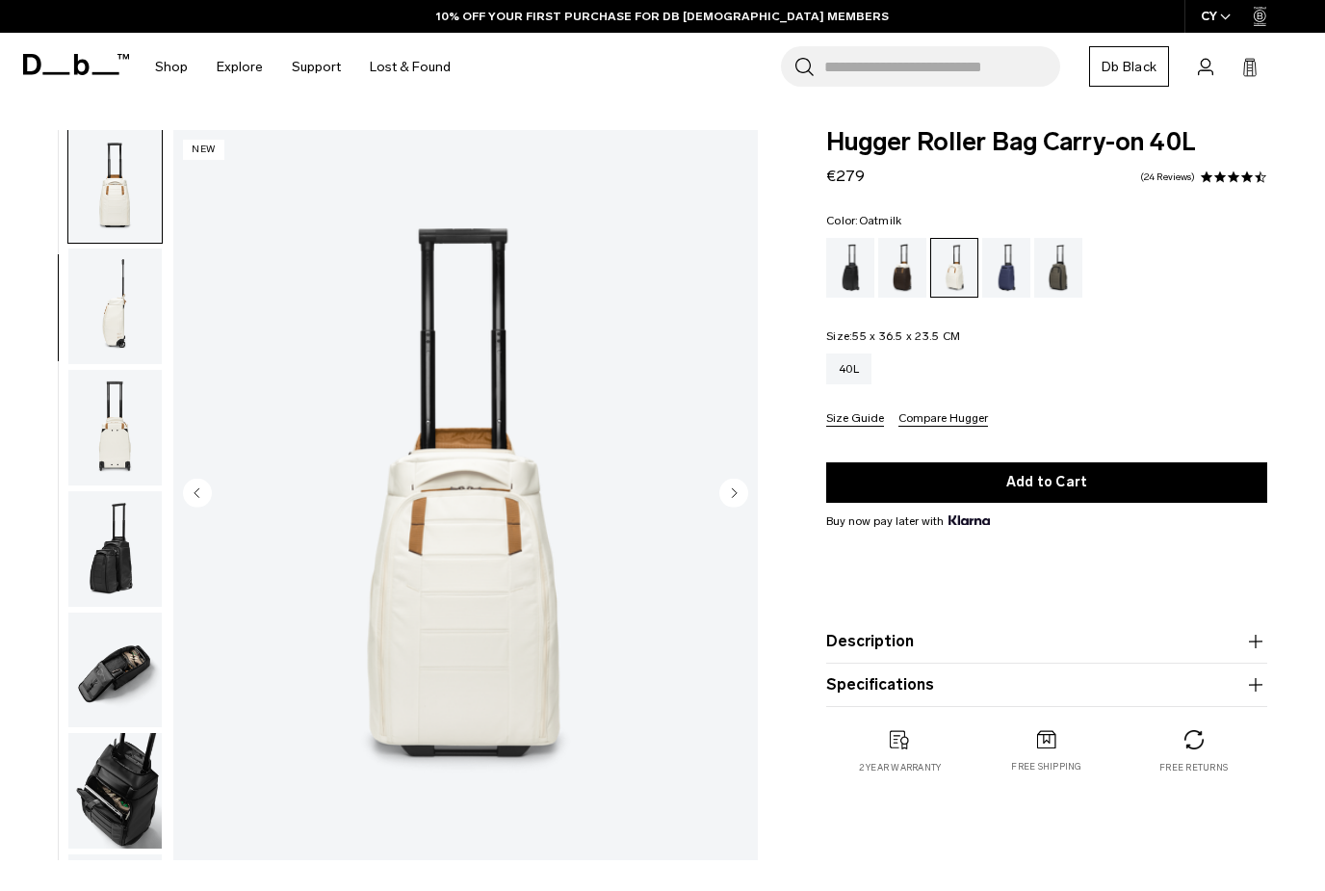
click at [89, 460] on img "button" at bounding box center [114, 428] width 93 height 116
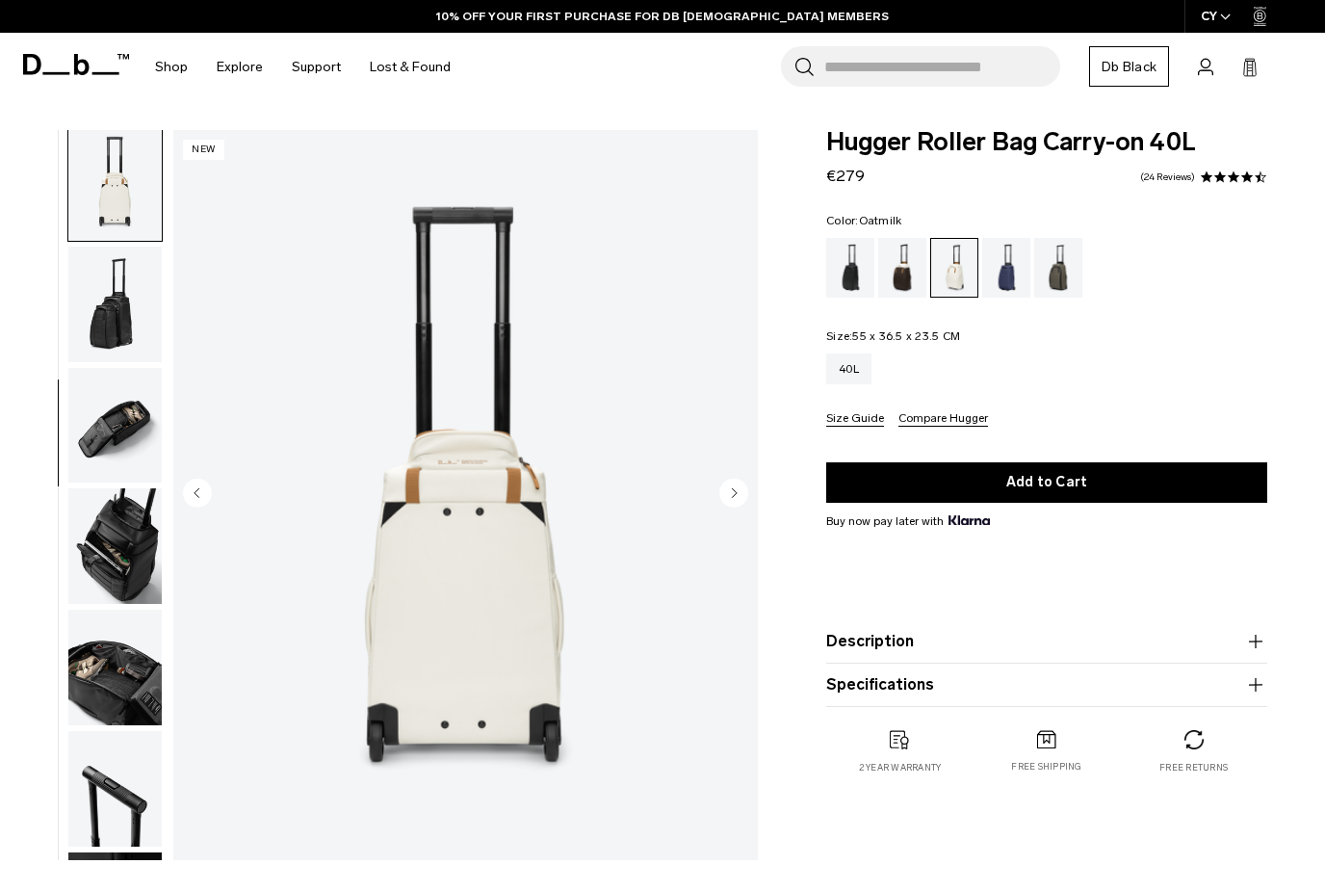
click at [103, 379] on img "button" at bounding box center [114, 426] width 93 height 116
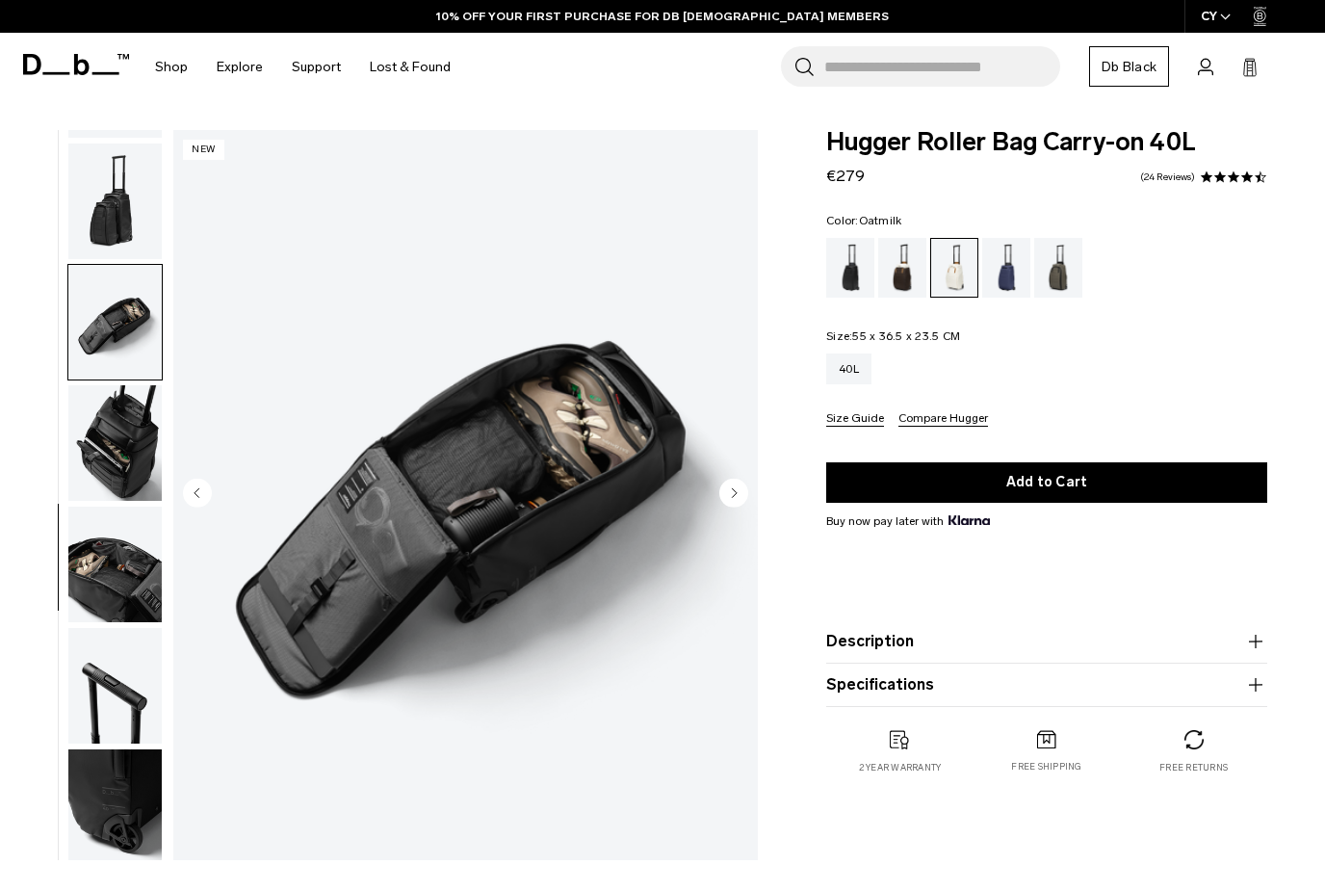
scroll to position [615, 0]
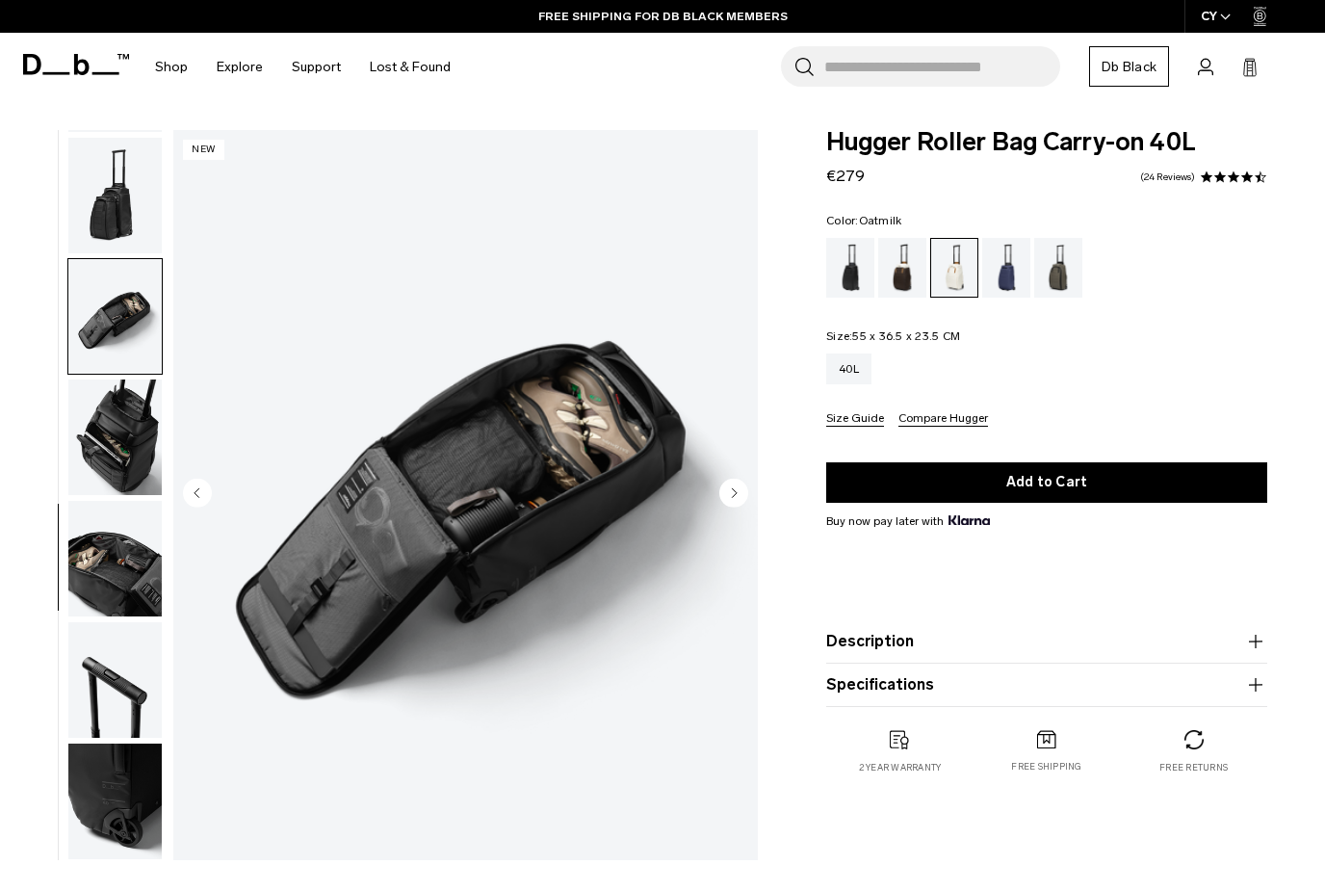
click at [85, 543] on img "button" at bounding box center [114, 559] width 93 height 116
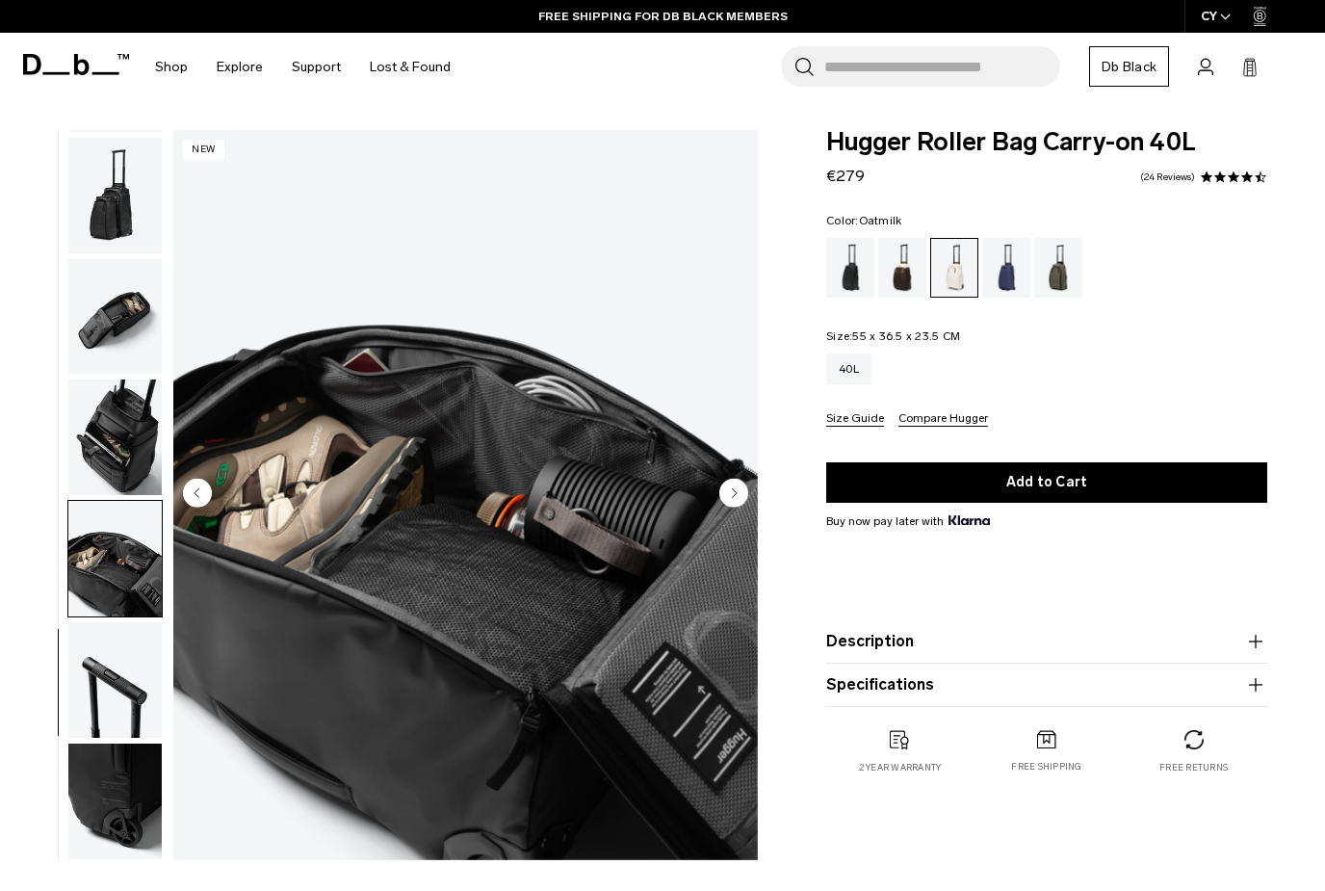
click at [108, 672] on img "button" at bounding box center [114, 680] width 93 height 116
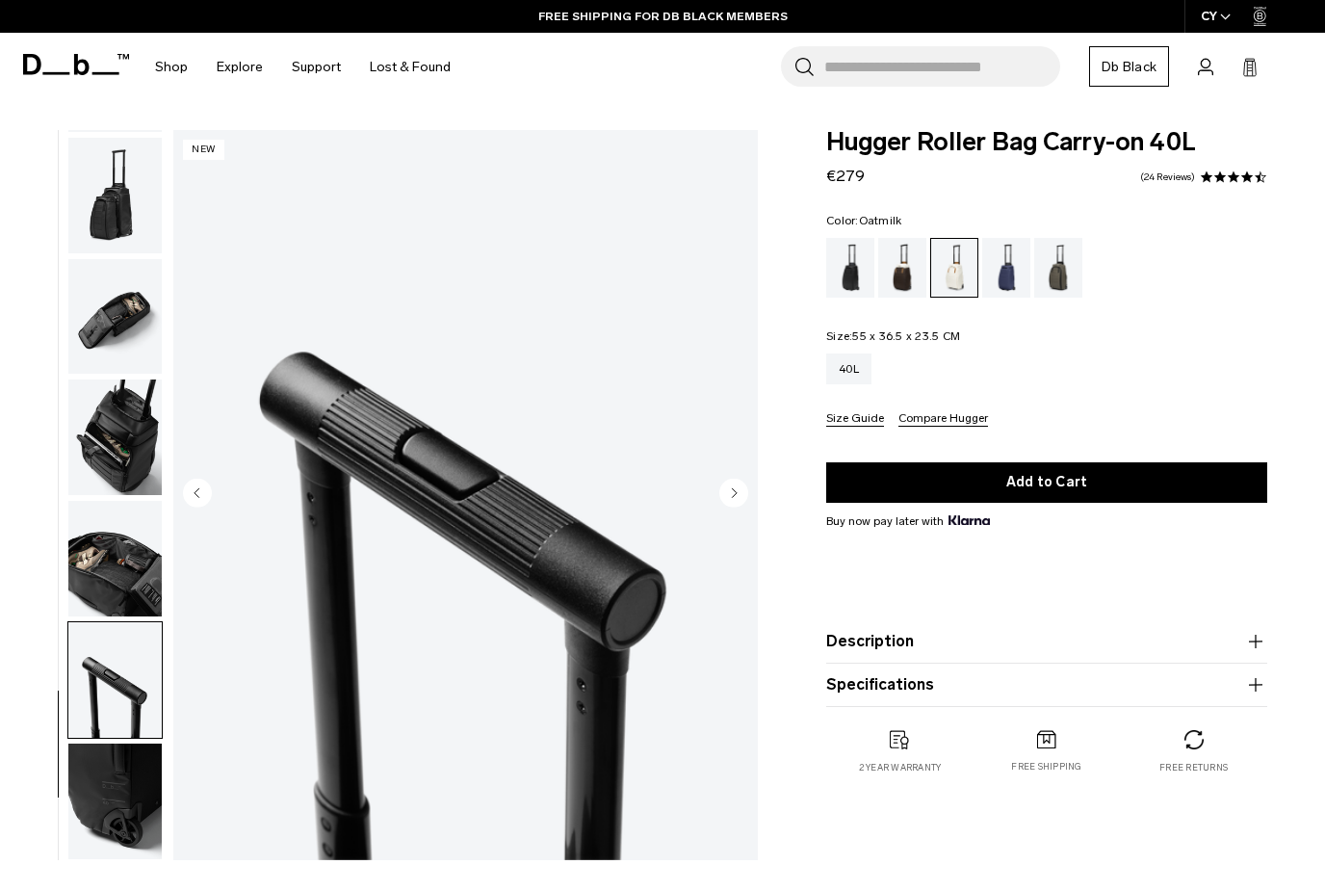
click at [113, 816] on img "button" at bounding box center [114, 802] width 93 height 116
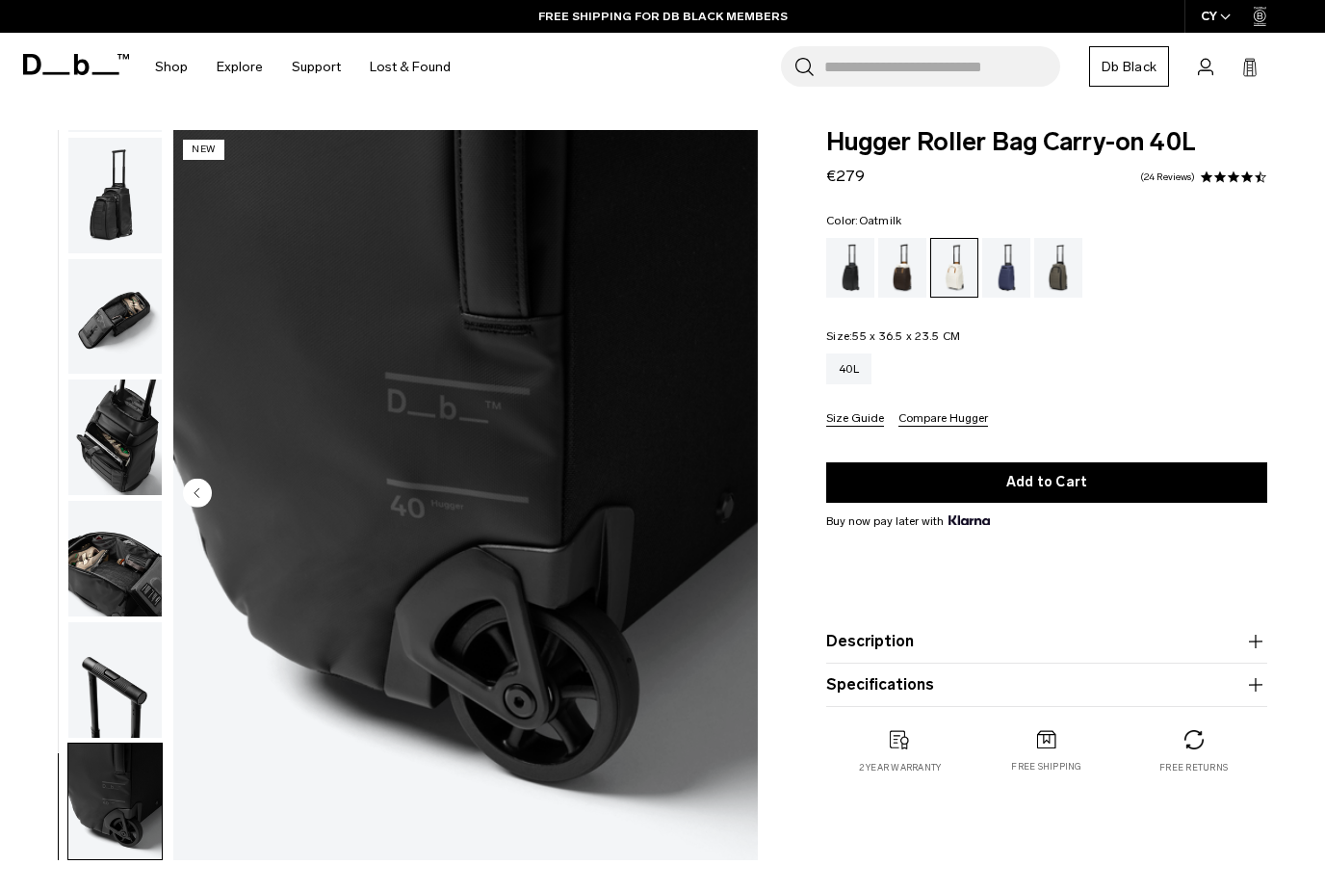
click at [111, 646] on img "button" at bounding box center [114, 680] width 93 height 116
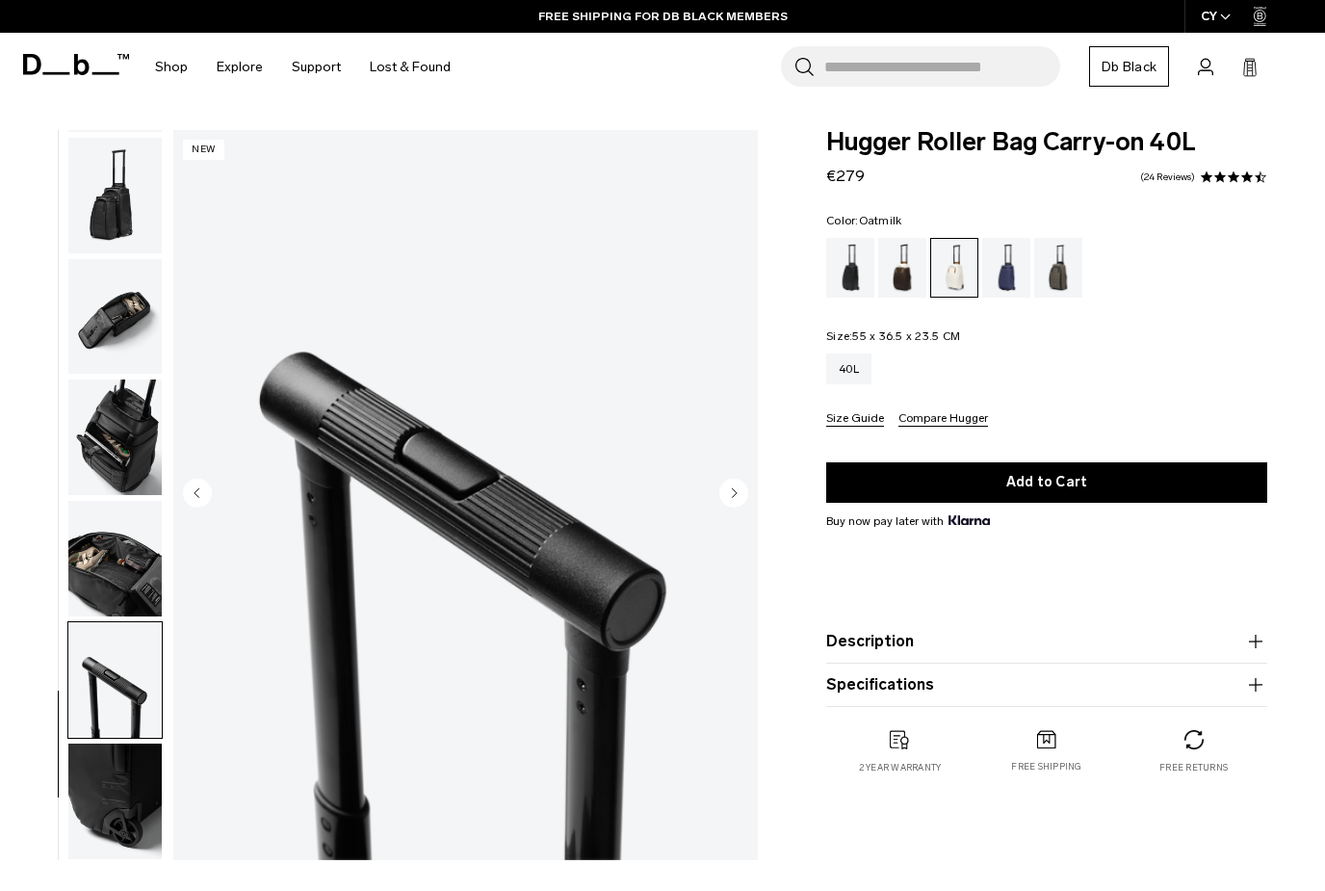
click at [106, 484] on img "button" at bounding box center [114, 437] width 93 height 116
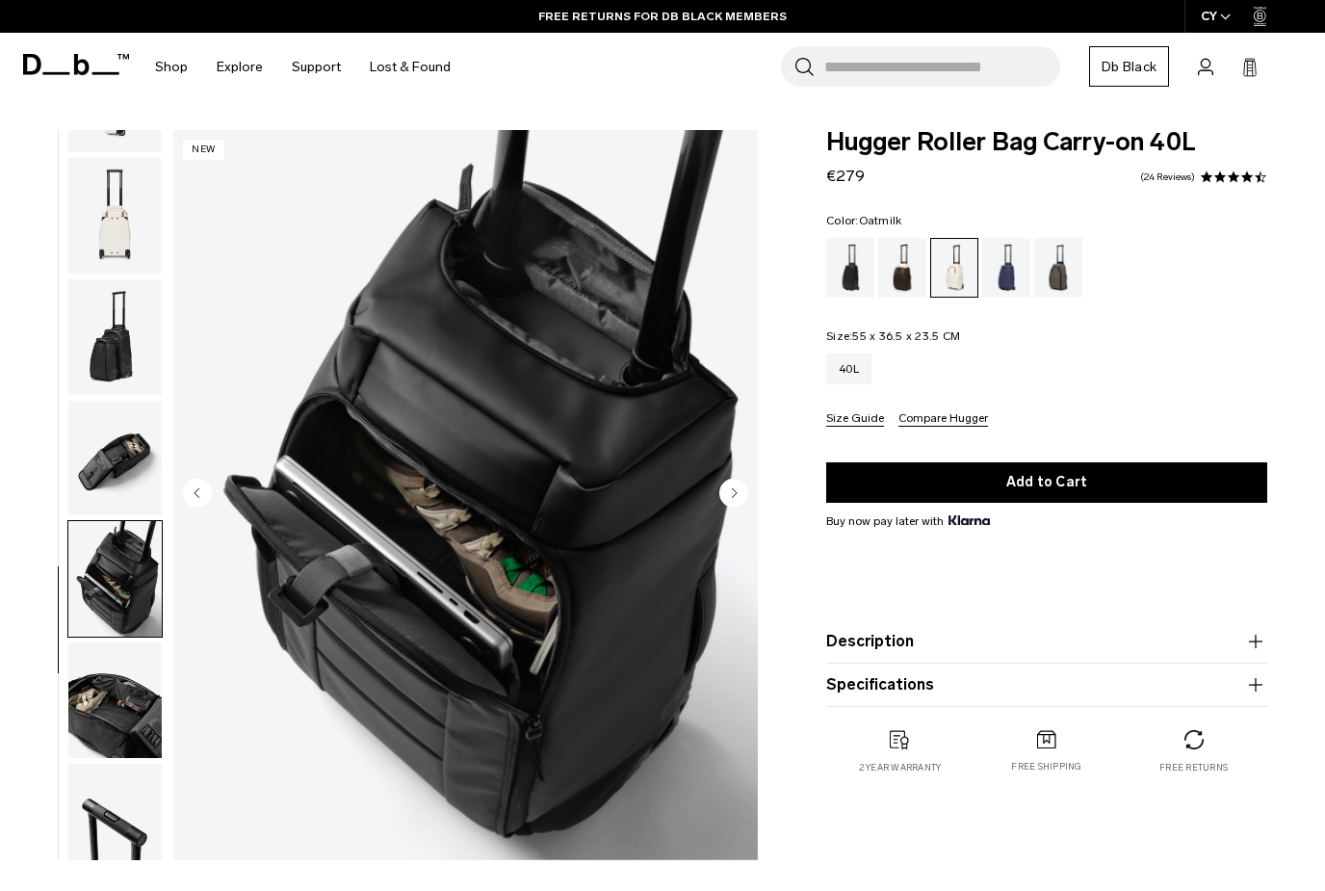
click at [124, 481] on img "button" at bounding box center [114, 459] width 93 height 116
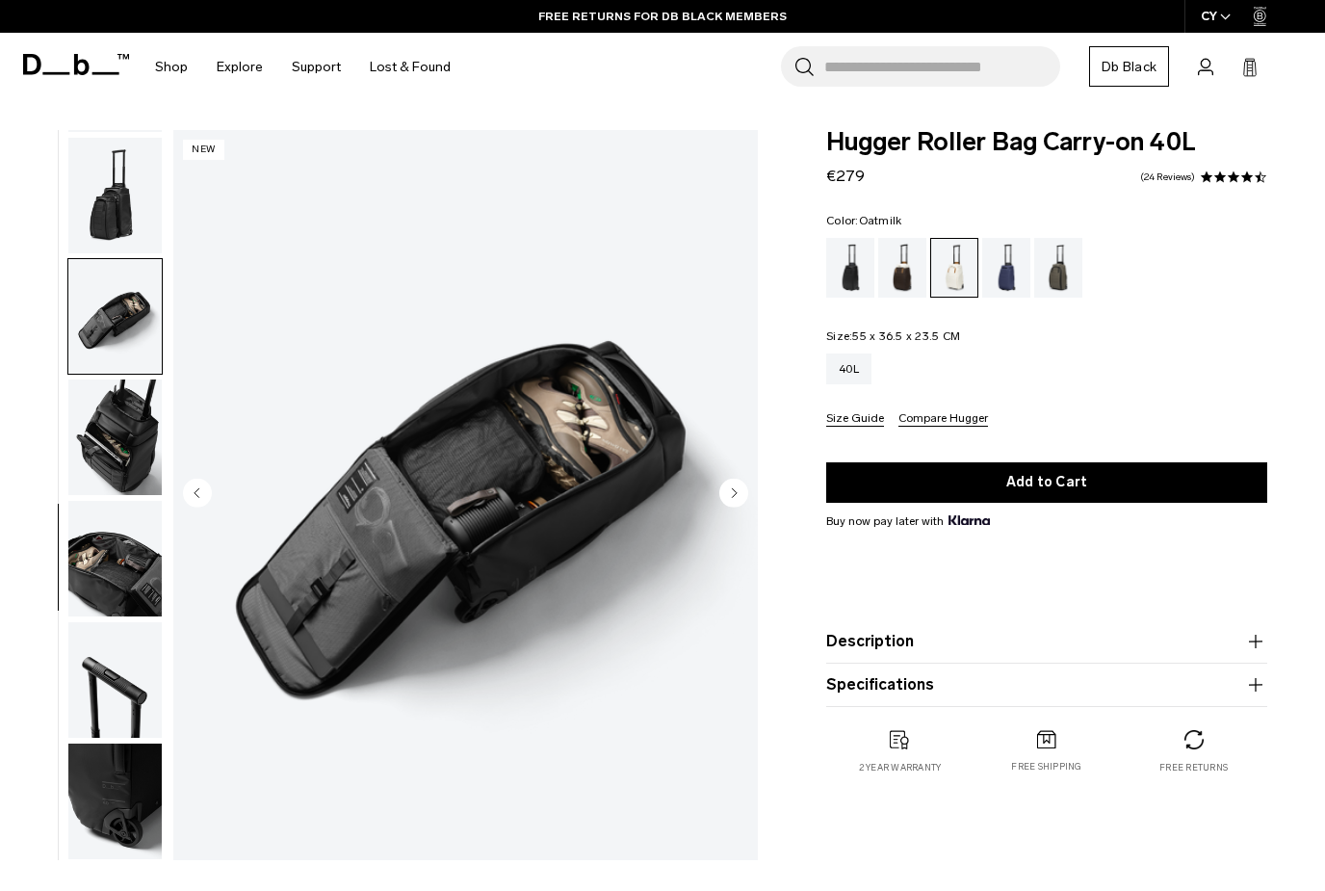
scroll to position [61, 0]
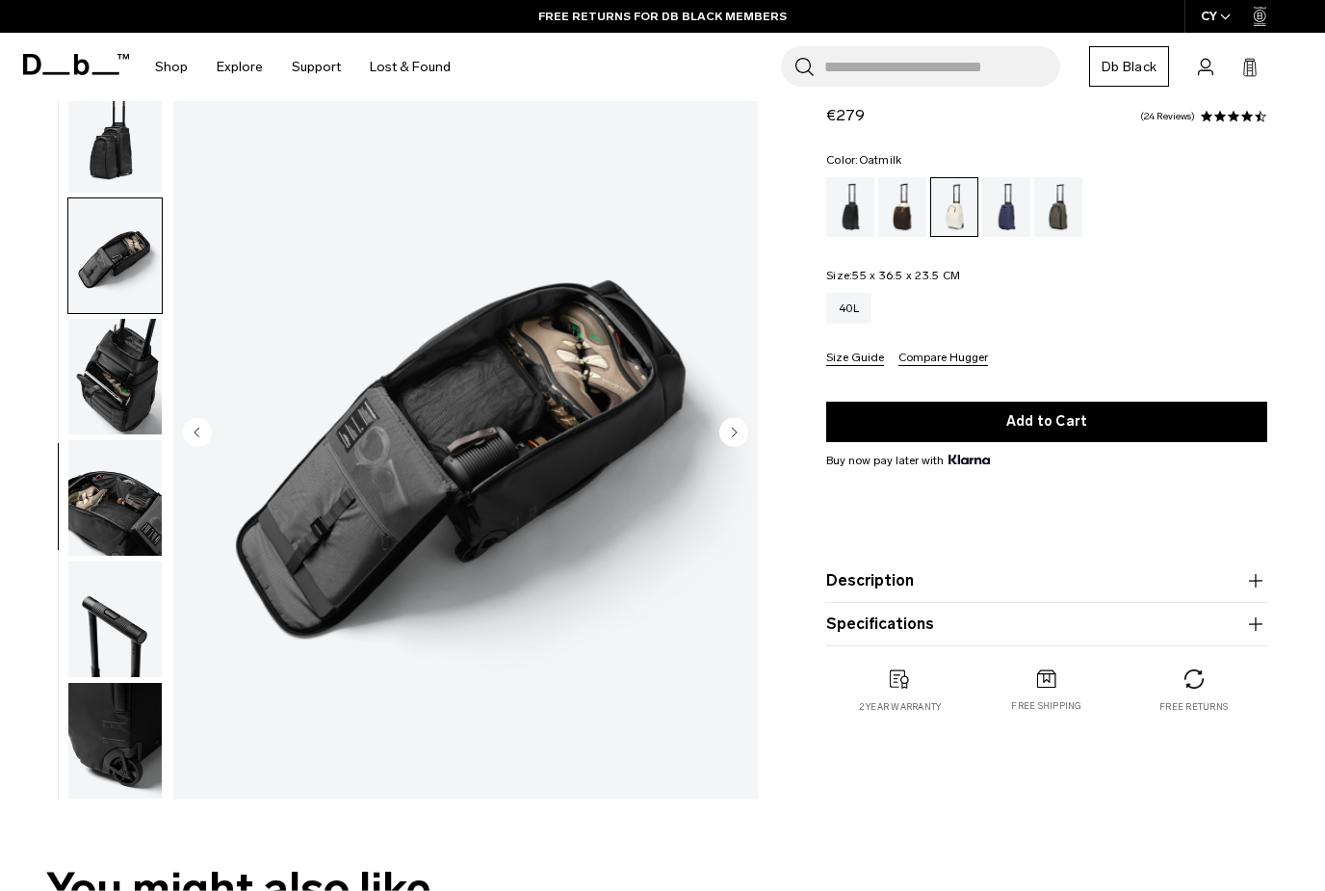
click at [1204, 626] on button "Specifications" at bounding box center [1046, 624] width 441 height 23
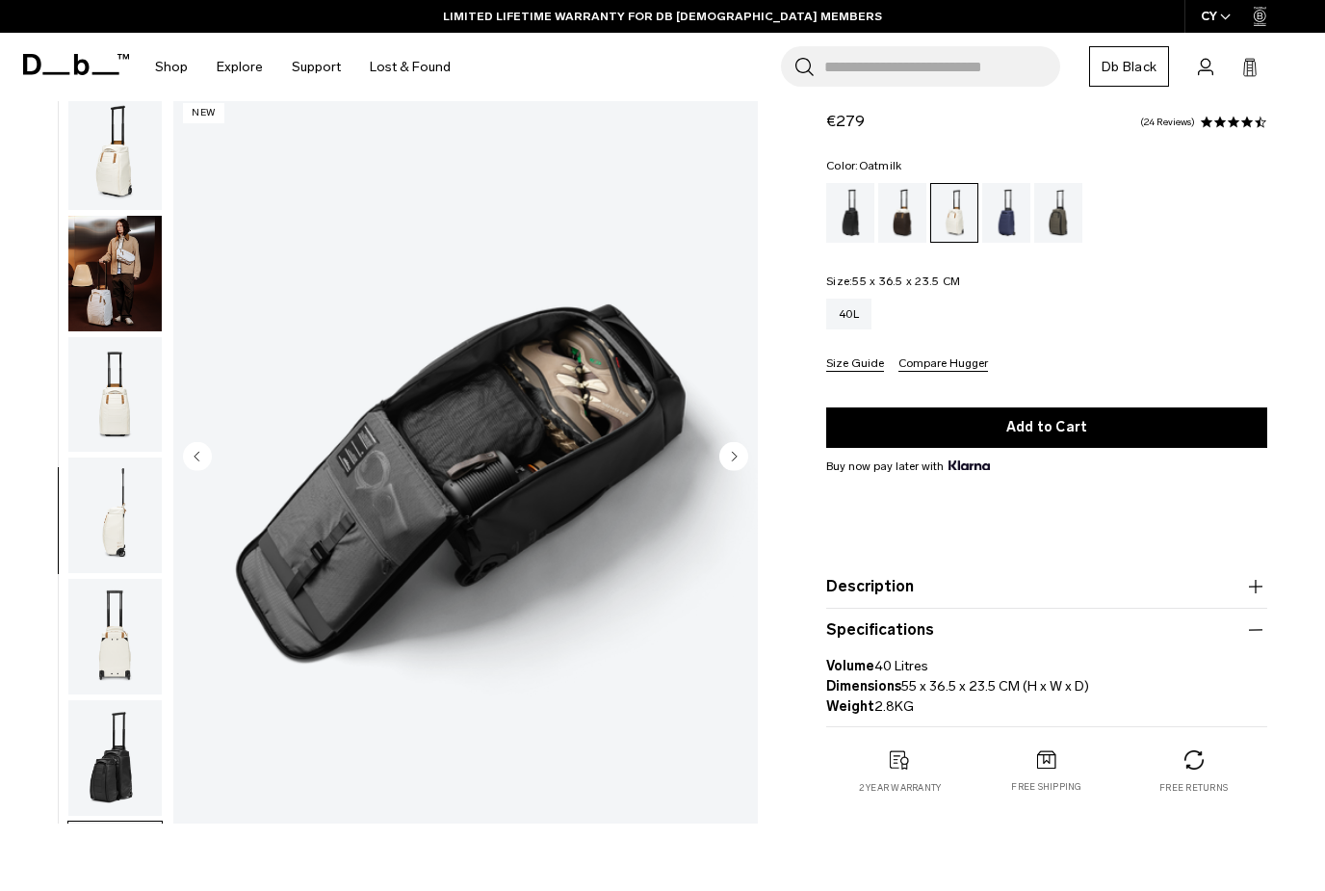
scroll to position [0, 0]
click at [106, 164] on img "button" at bounding box center [114, 152] width 93 height 116
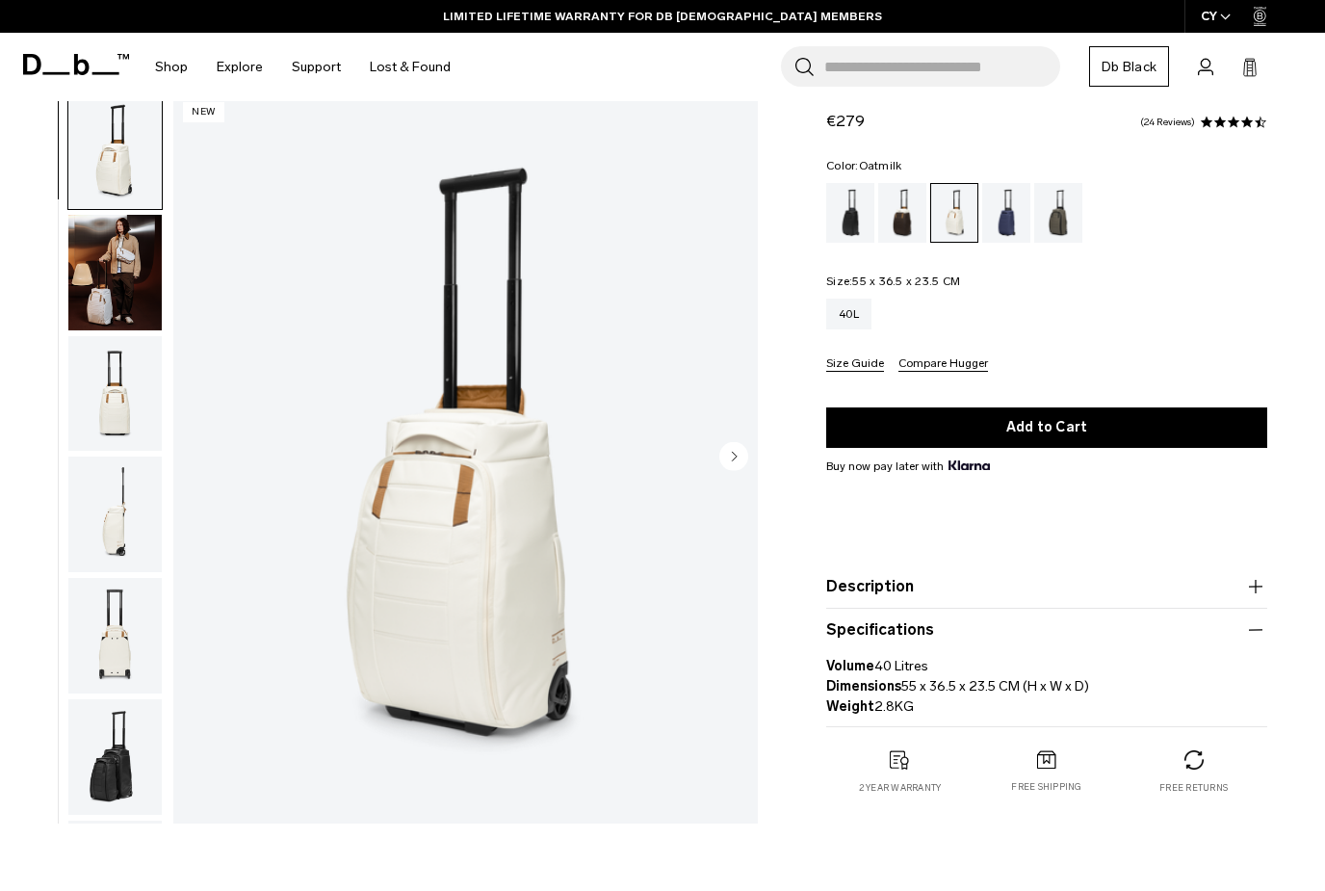
click at [104, 285] on img "button" at bounding box center [114, 272] width 93 height 116
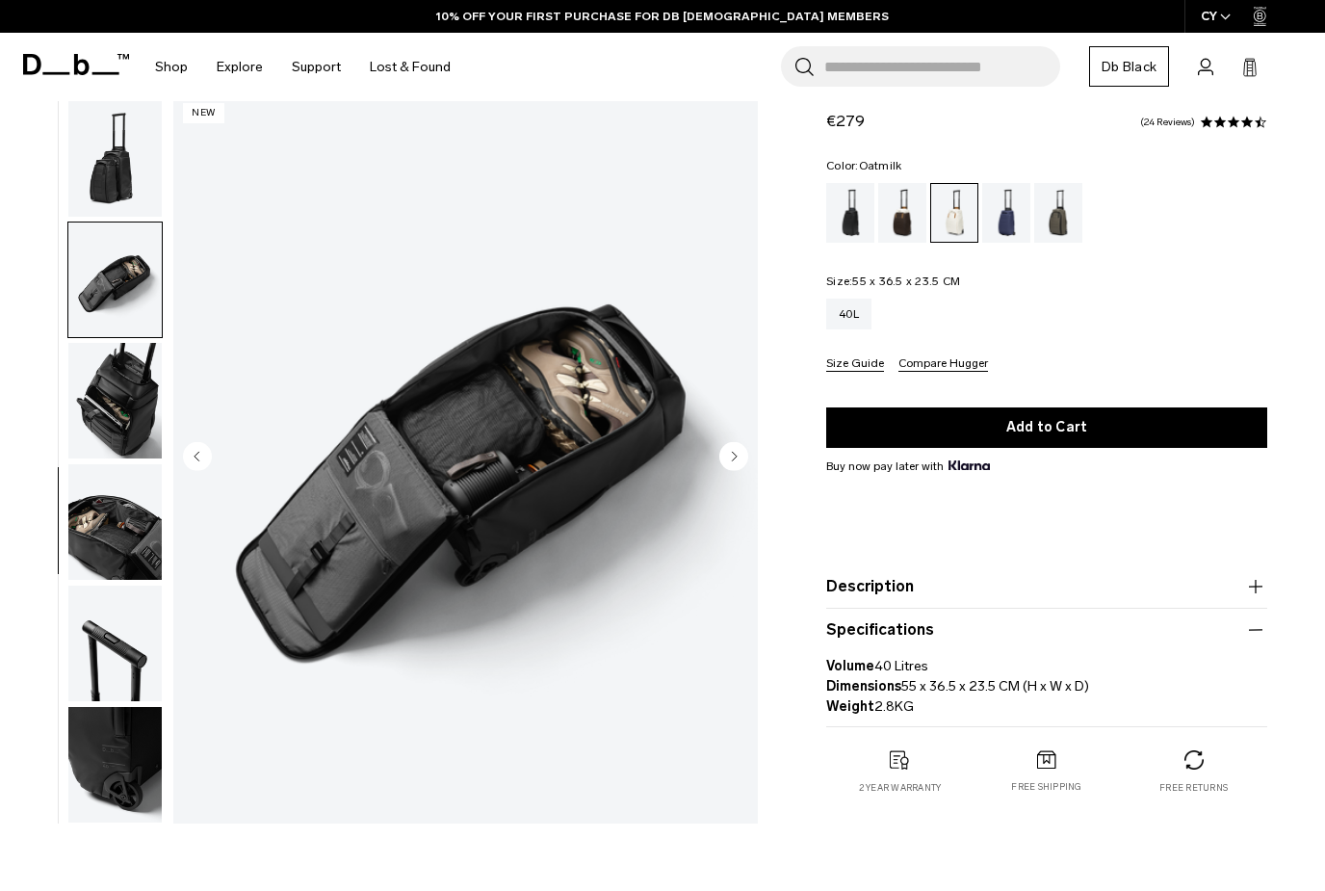
scroll to position [615, 0]
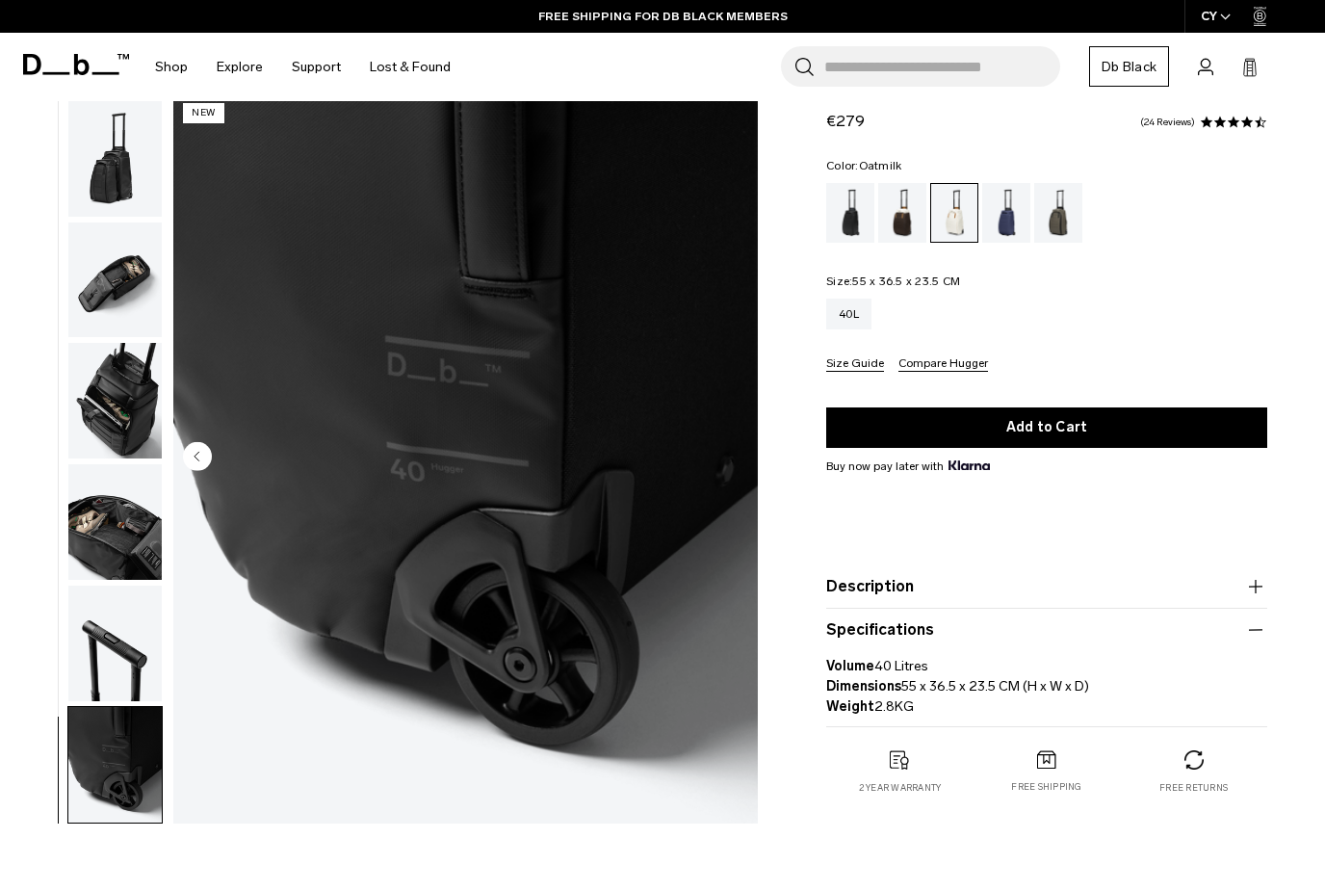
click at [198, 461] on circle "Previous slide" at bounding box center [197, 455] width 29 height 29
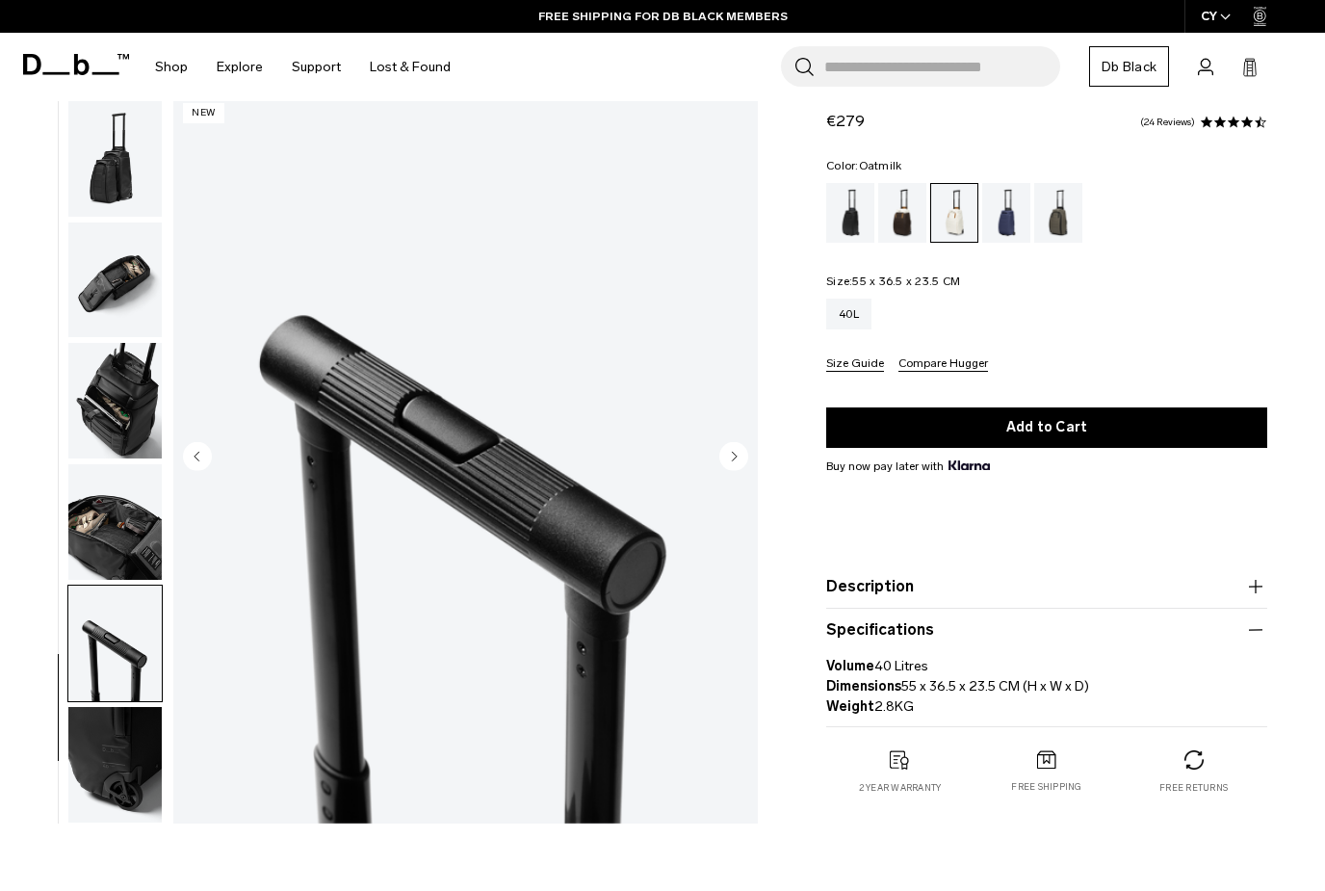
click at [857, 207] on div "Black Out" at bounding box center [850, 213] width 49 height 60
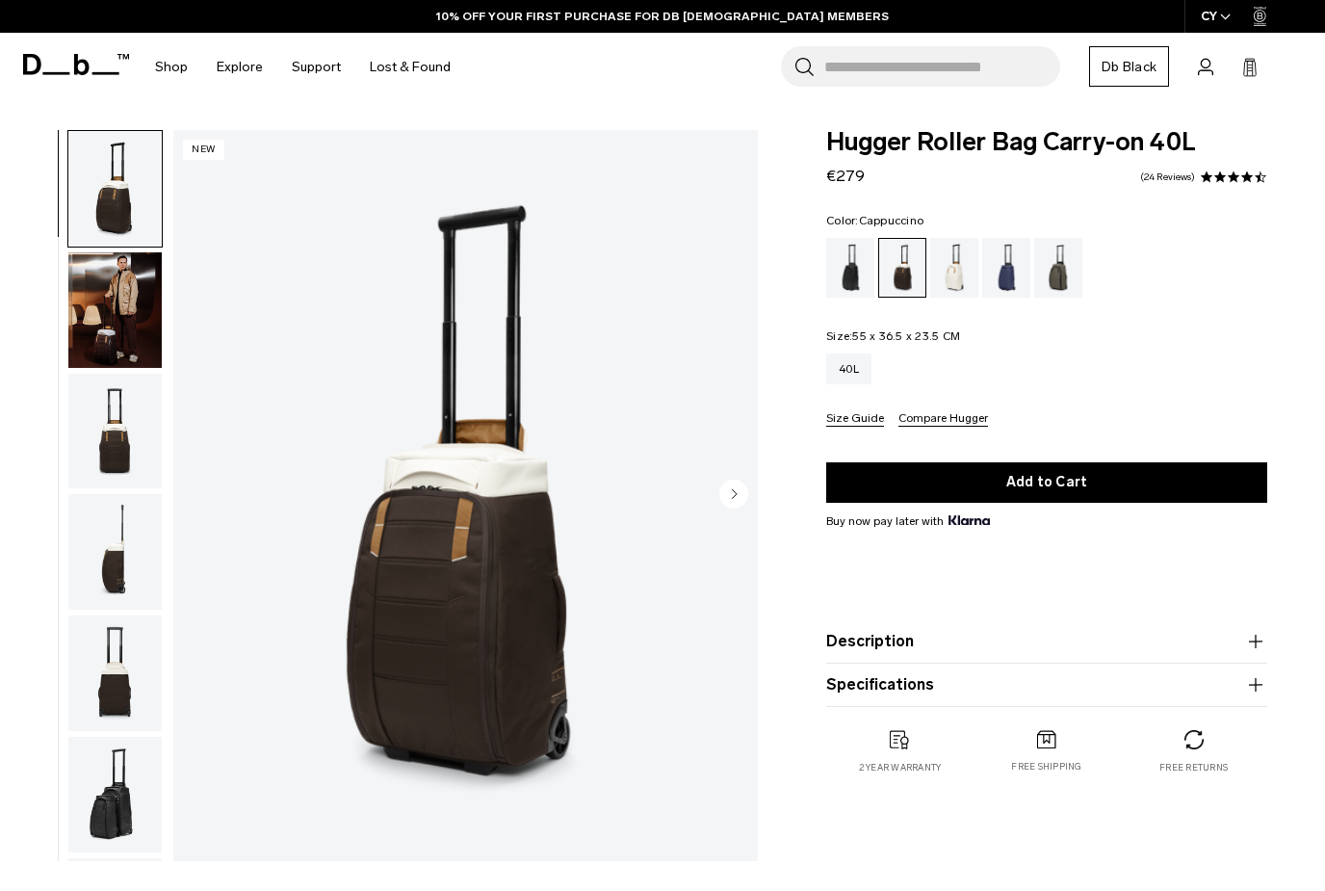
click at [736, 486] on circle "Next slide" at bounding box center [733, 493] width 29 height 29
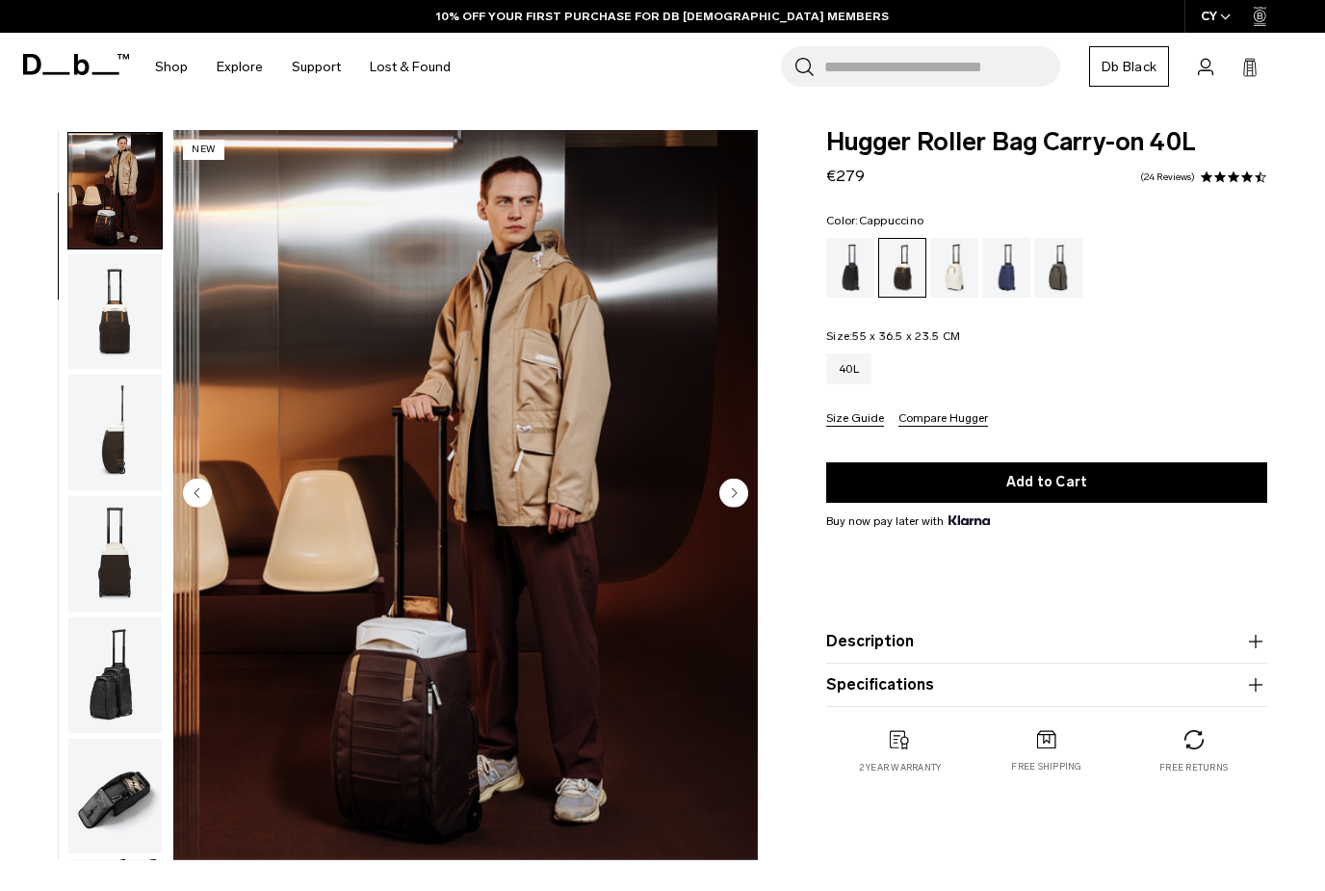
scroll to position [122, 0]
click at [1060, 268] on div "Forest Green" at bounding box center [1058, 268] width 49 height 60
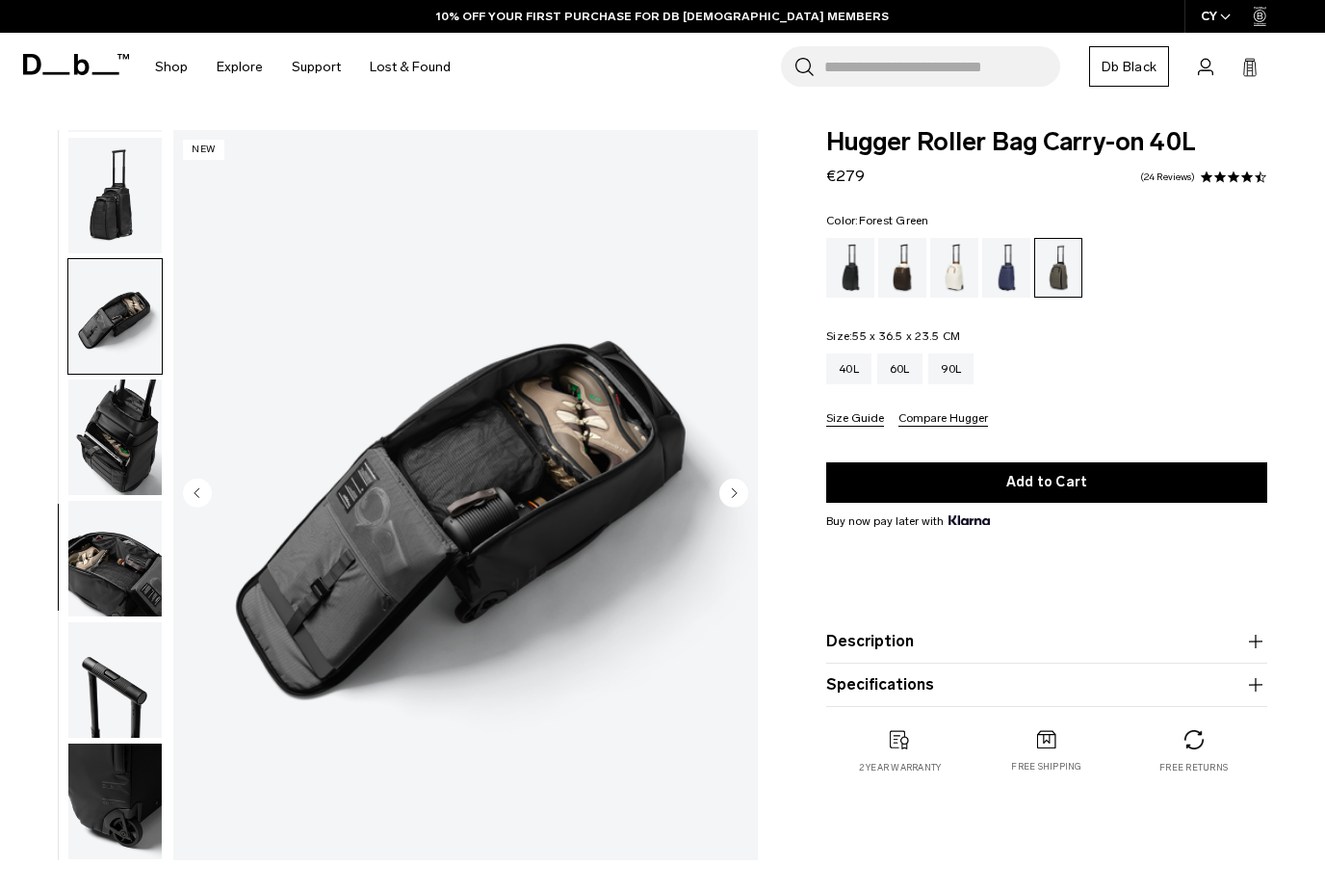
scroll to position [615, 0]
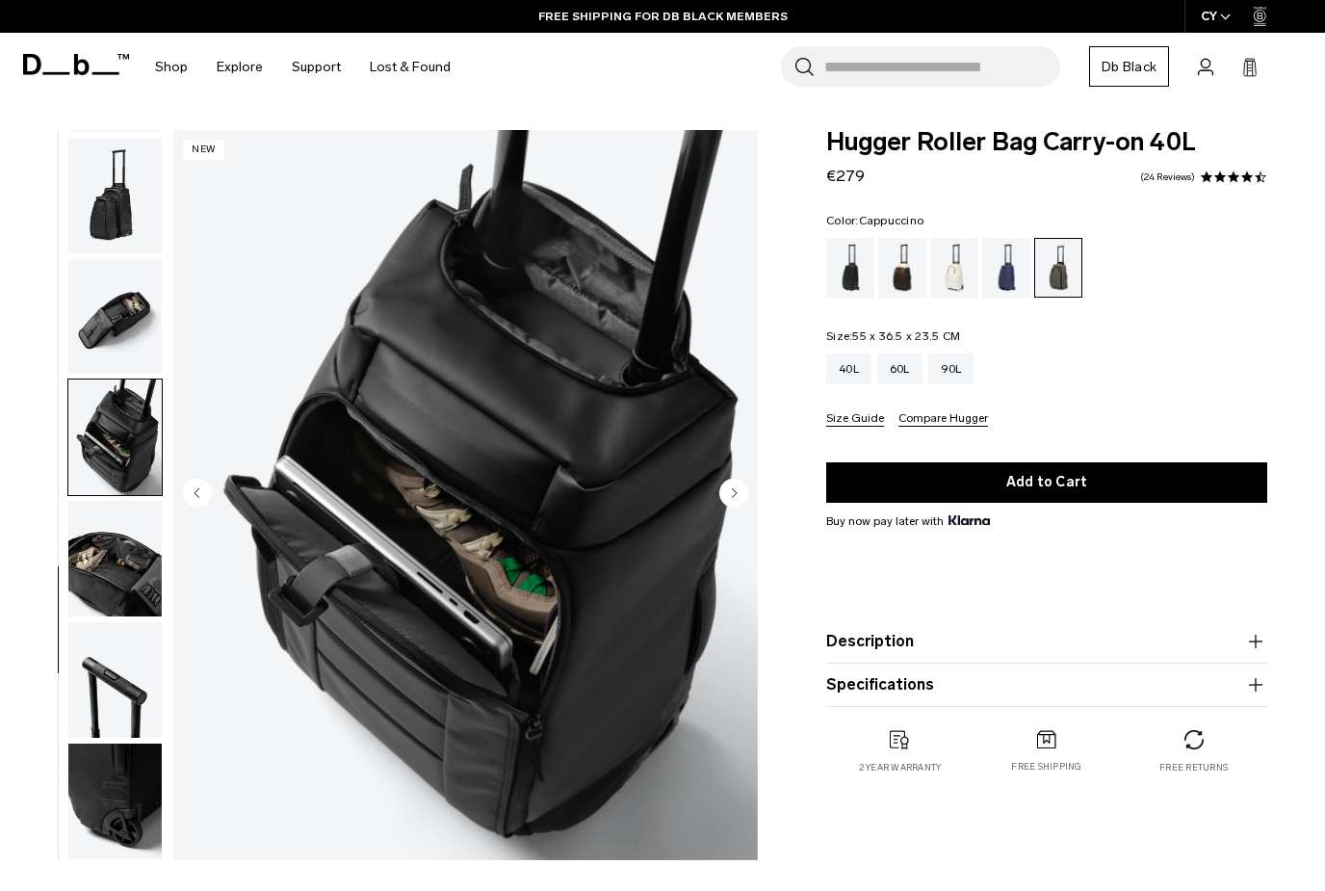
click at [897, 281] on div "Cappuccino" at bounding box center [902, 268] width 49 height 60
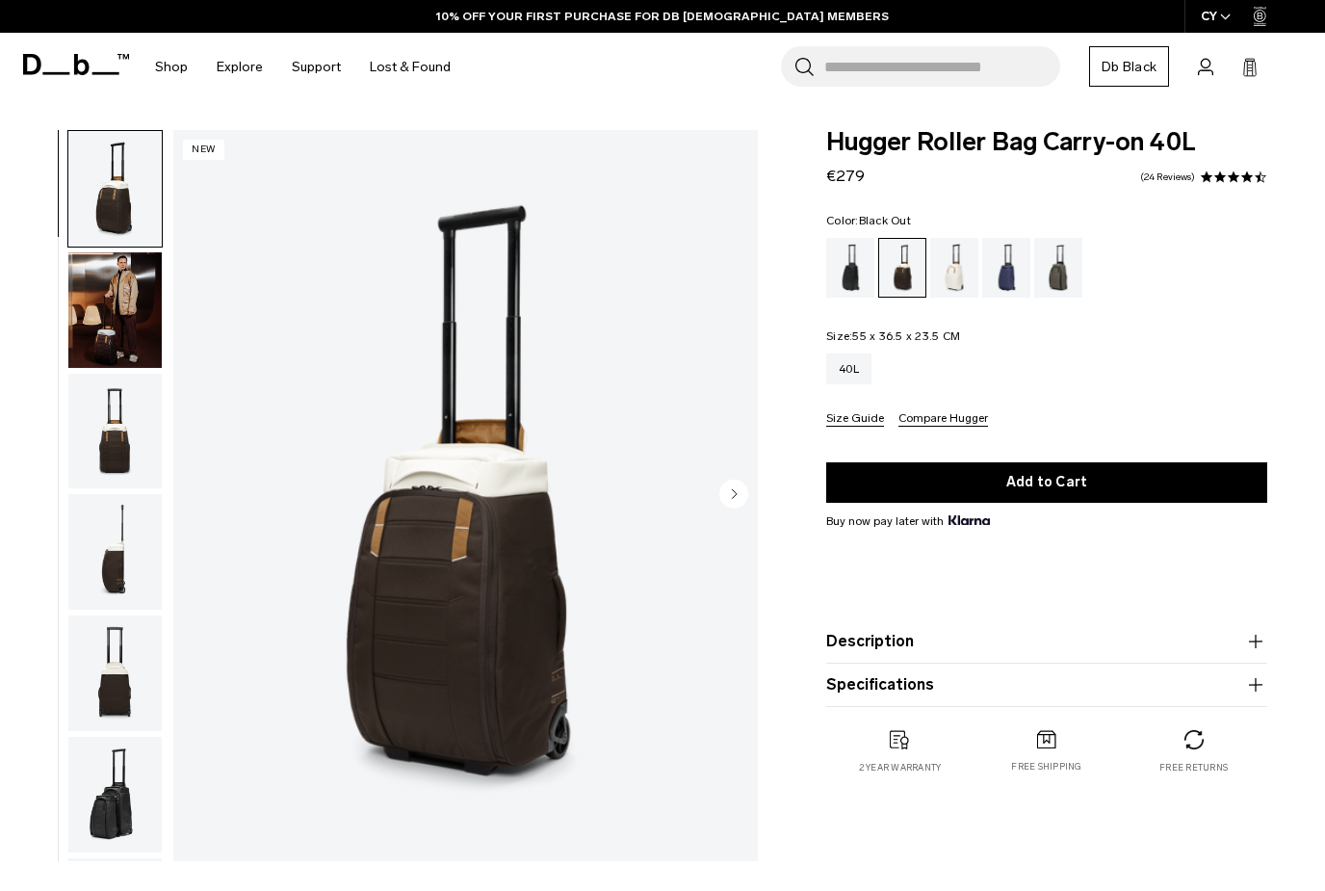
click at [855, 267] on div "Black Out" at bounding box center [850, 268] width 49 height 60
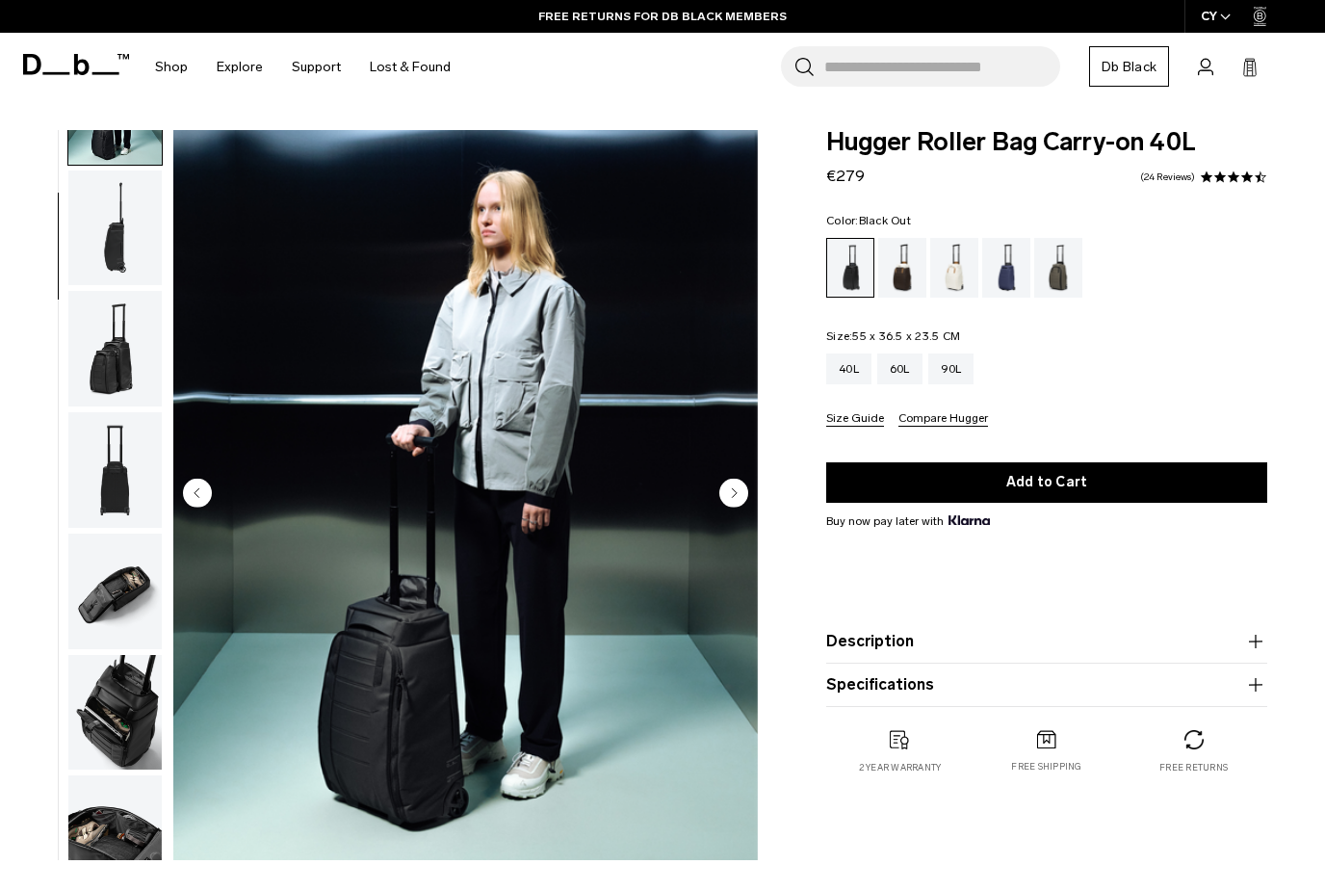
scroll to position [122, 0]
